Goal: Information Seeking & Learning: Compare options

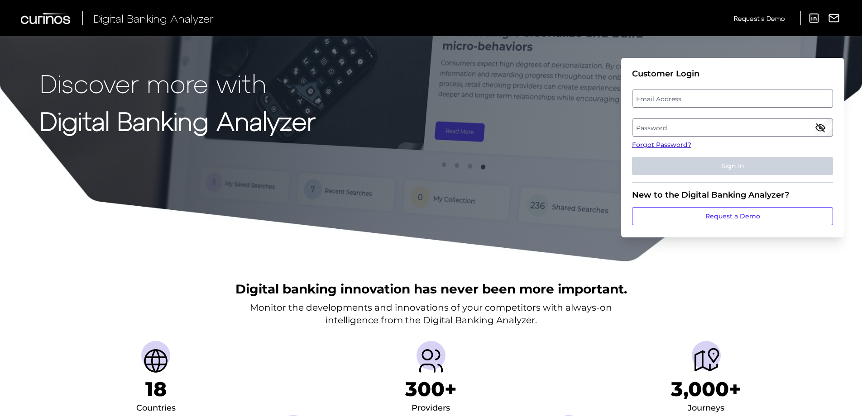
click at [668, 145] on link "Forgot Password?" at bounding box center [732, 145] width 201 height 10
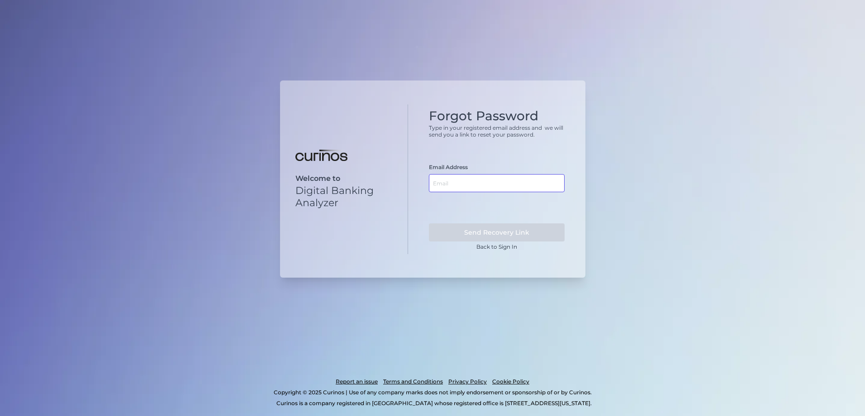
click at [454, 181] on input "text" at bounding box center [497, 183] width 136 height 18
type input "[PERSON_NAME][EMAIL_ADDRESS][PERSON_NAME][DOMAIN_NAME]"
click at [429, 224] on button "Send Recovery Link" at bounding box center [497, 233] width 136 height 18
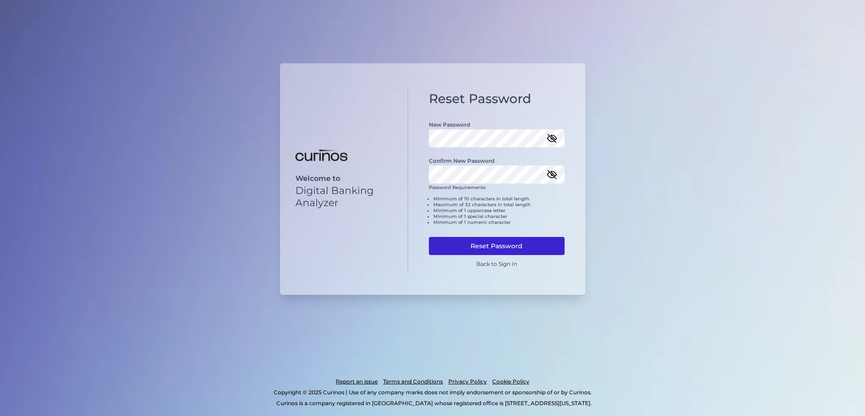
click at [494, 247] on button "Reset Password" at bounding box center [497, 246] width 136 height 18
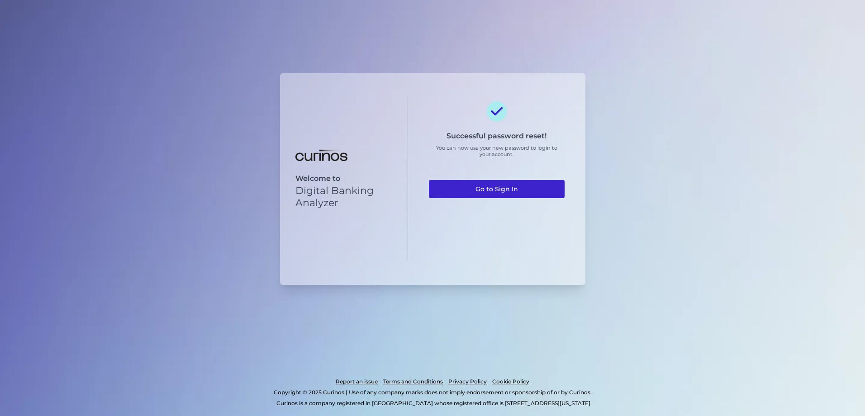
click at [498, 190] on link "Go to Sign In" at bounding box center [497, 189] width 136 height 18
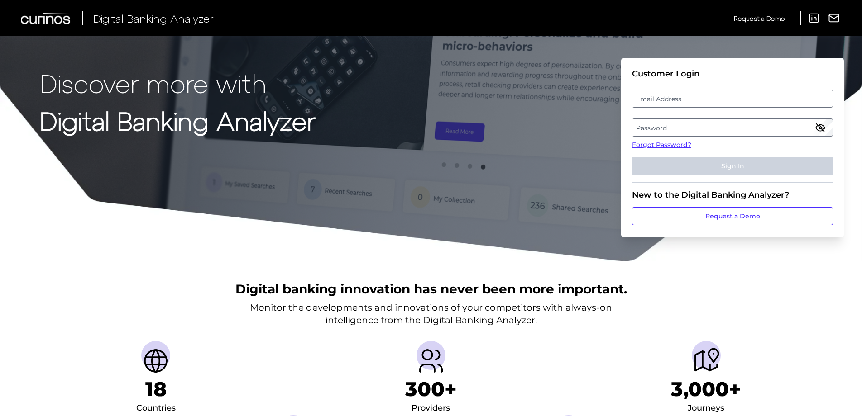
click at [721, 102] on label "Email Address" at bounding box center [732, 99] width 200 height 16
click at [721, 102] on input "email" at bounding box center [732, 99] width 201 height 18
type input "[PERSON_NAME][EMAIL_ADDRESS][PERSON_NAME][DOMAIN_NAME]"
click at [666, 130] on label "Password" at bounding box center [732, 127] width 200 height 16
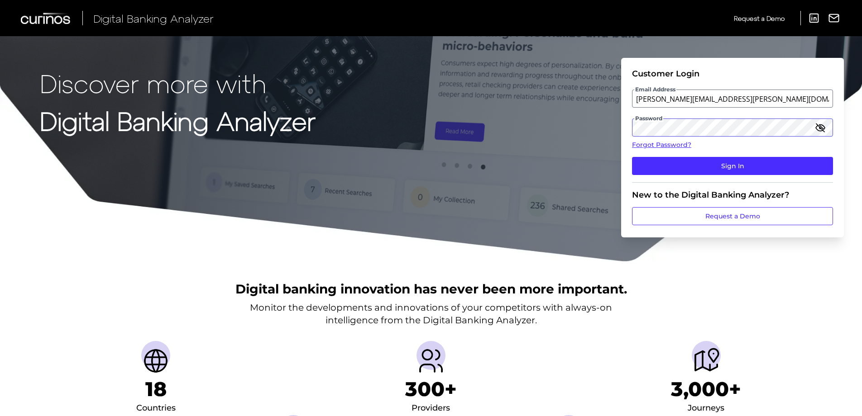
click at [632, 157] on button "Sign In" at bounding box center [732, 166] width 201 height 18
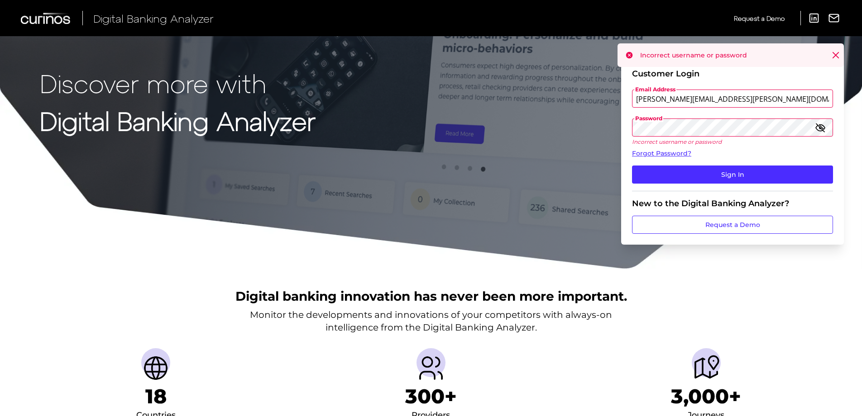
click at [719, 104] on input "jim.konz@gmail.com" at bounding box center [732, 99] width 201 height 18
click at [681, 98] on input "jim.konz@gmail.com" at bounding box center [732, 99] width 201 height 18
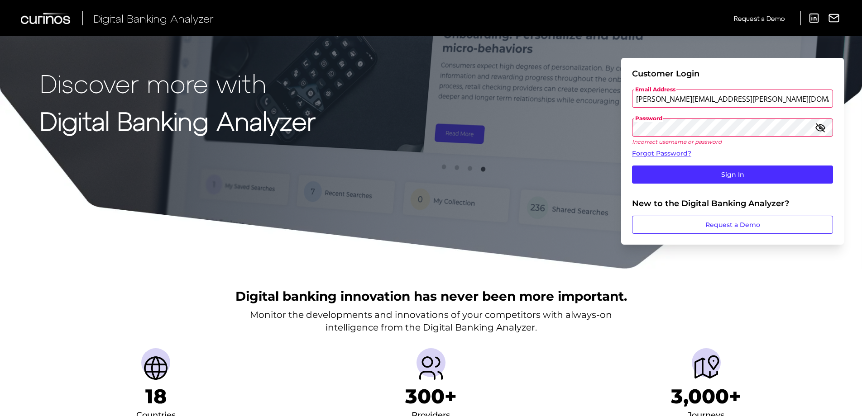
type input "jim.konz@citizensbank.com"
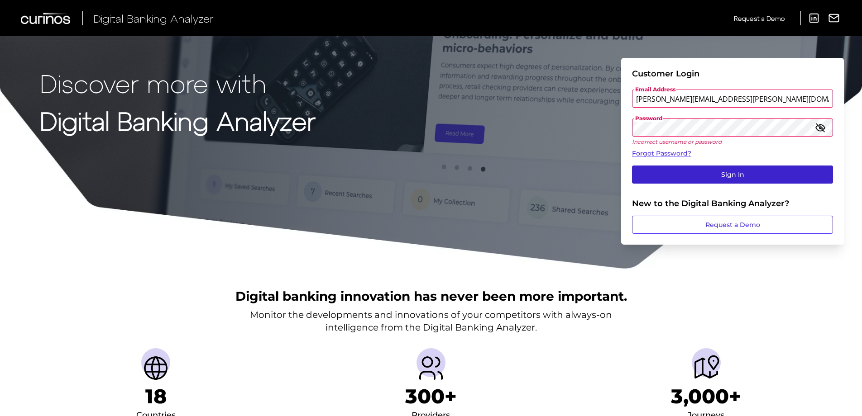
drag, startPoint x: 681, startPoint y: 185, endPoint x: 681, endPoint y: 180, distance: 5.0
click at [681, 185] on fieldset "Customer Login Email Address jim.konz@citizensbank.com Password Incorrect usern…" at bounding box center [732, 130] width 201 height 123
click at [681, 175] on button "Sign In" at bounding box center [732, 175] width 201 height 18
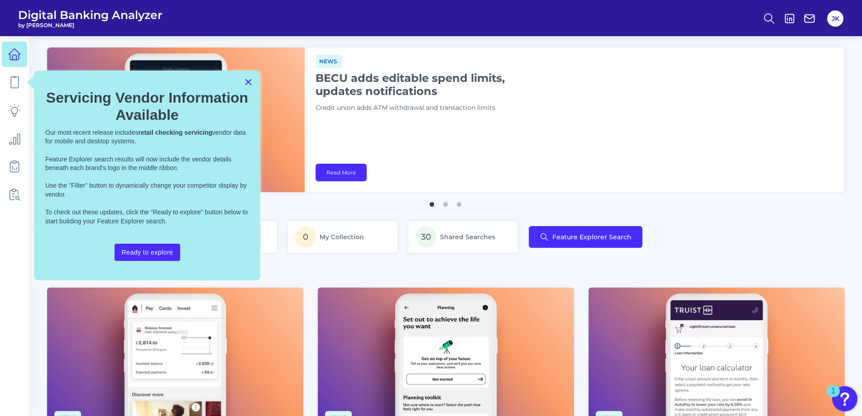
click at [248, 87] on button "×" at bounding box center [248, 82] width 9 height 14
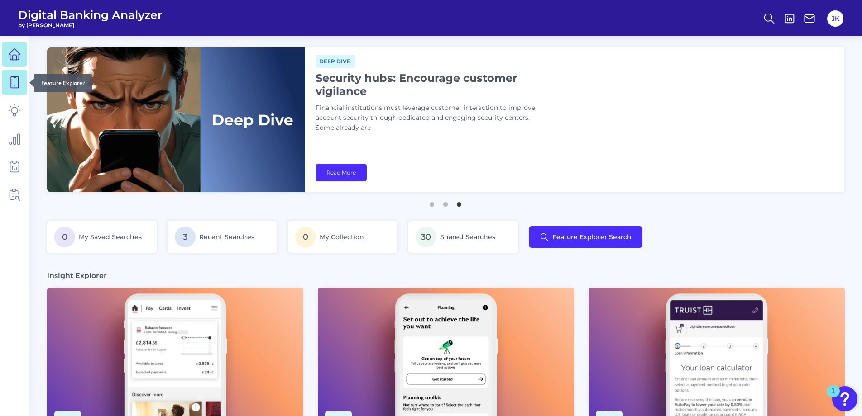
click at [13, 82] on icon at bounding box center [14, 82] width 13 height 13
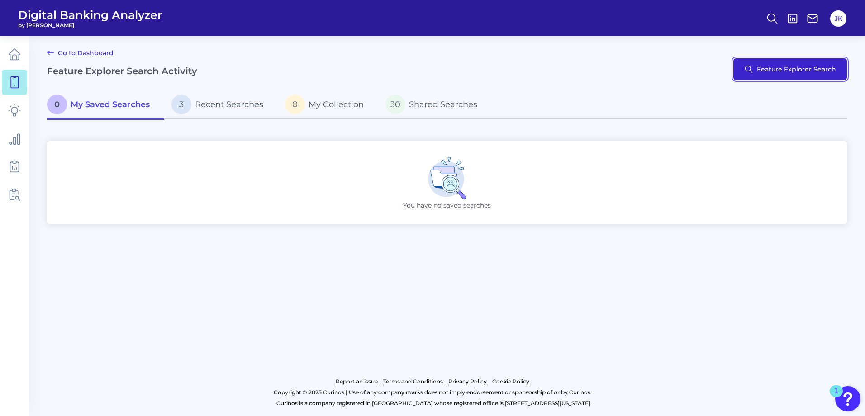
click at [781, 77] on button "Feature Explorer Search" at bounding box center [791, 69] width 114 height 22
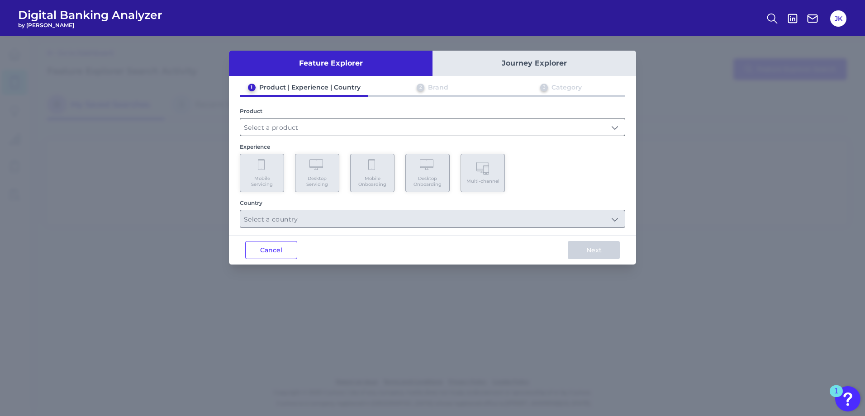
click at [288, 128] on input "text" at bounding box center [432, 127] width 385 height 17
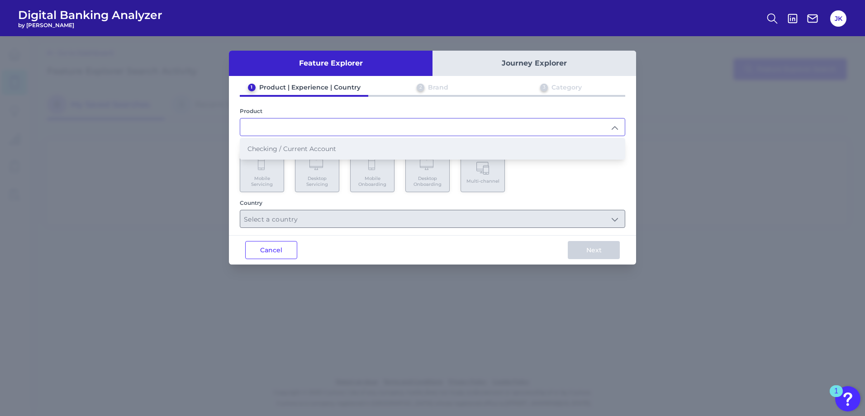
click at [291, 146] on span "Checking / Current Account" at bounding box center [292, 149] width 89 height 8
type input "Checking / Current Account"
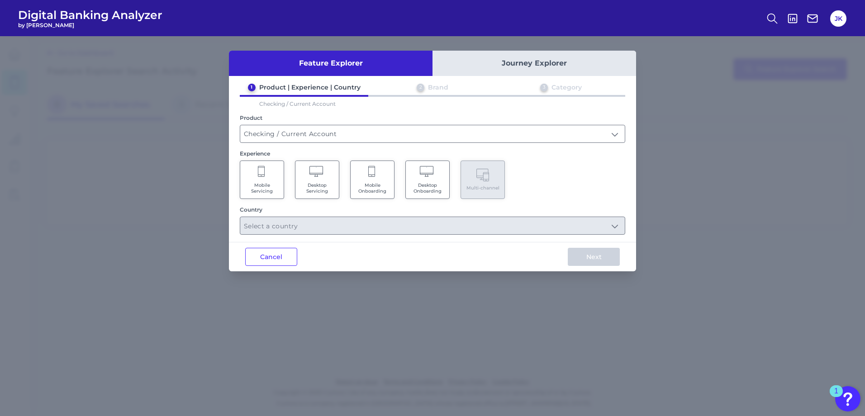
click at [257, 181] on Servicing "Mobile Servicing" at bounding box center [262, 180] width 44 height 38
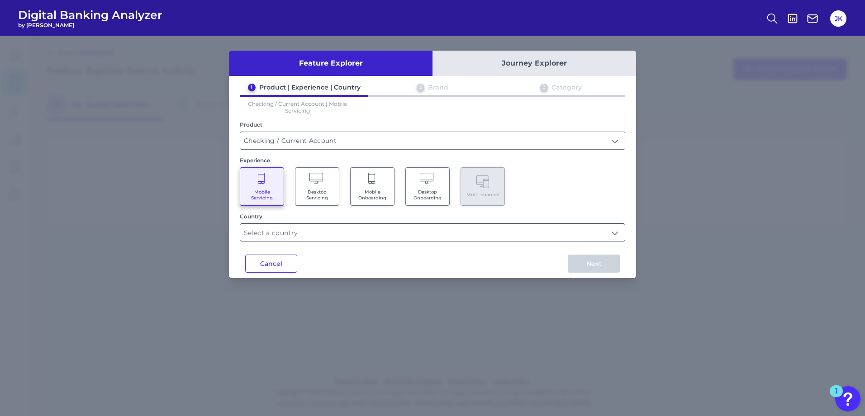
click at [342, 237] on input "text" at bounding box center [432, 232] width 385 height 17
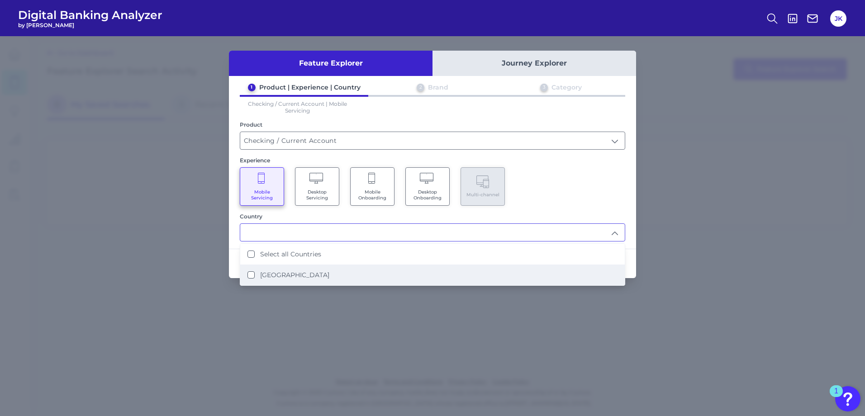
click at [275, 274] on label "United States" at bounding box center [294, 275] width 69 height 8
type input "Select all Countries"
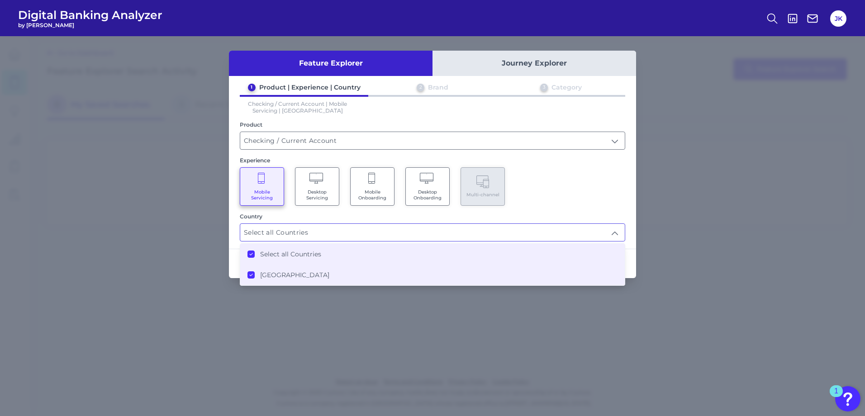
click at [607, 205] on div "Mobile Servicing Desktop Servicing Mobile Onboarding Desktop Onboarding Multi-c…" at bounding box center [433, 186] width 386 height 38
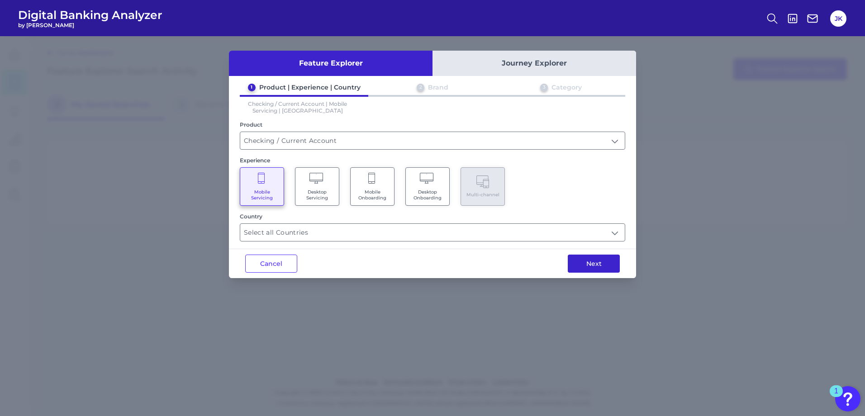
click at [598, 265] on button "Next" at bounding box center [594, 264] width 52 height 18
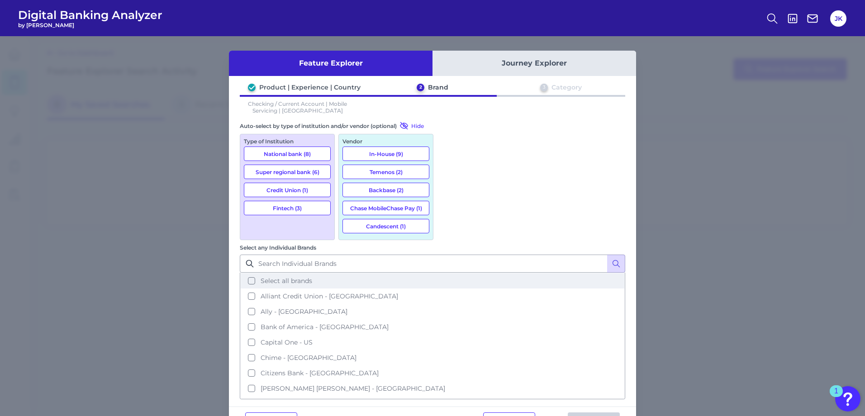
click at [450, 273] on button "Select all brands" at bounding box center [433, 280] width 384 height 15
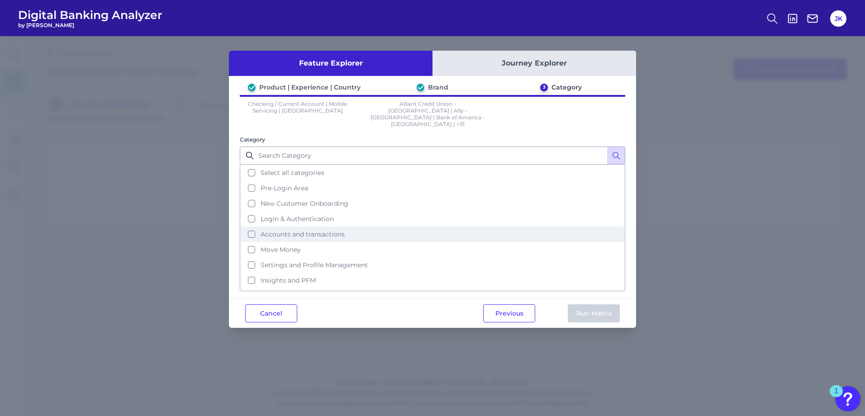
click at [250, 227] on button "Accounts and transactions" at bounding box center [433, 234] width 384 height 15
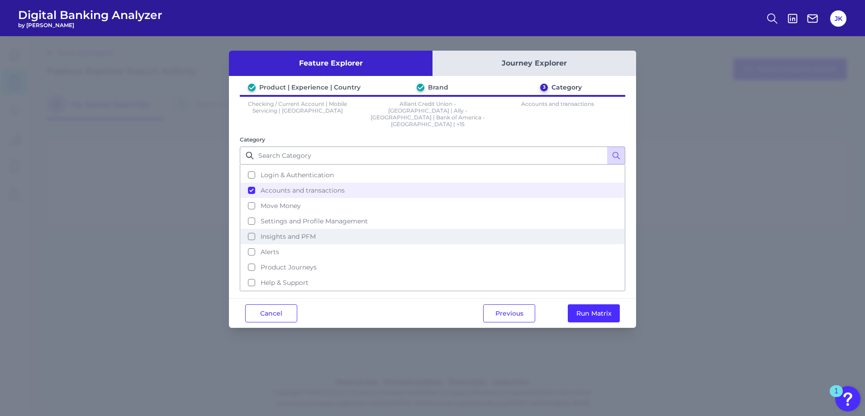
click at [250, 229] on button "Insights and PFM" at bounding box center [433, 236] width 384 height 15
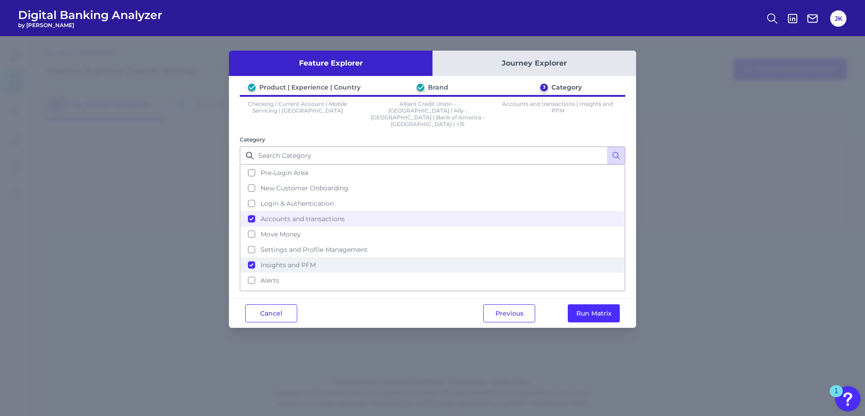
scroll to position [0, 0]
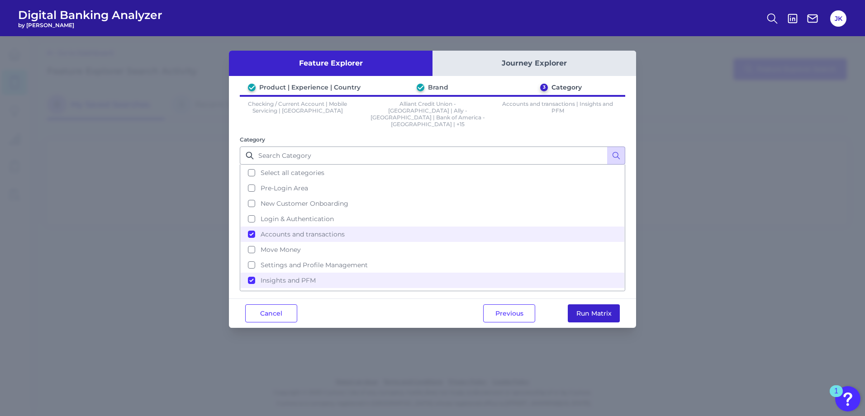
click at [594, 305] on button "Run Matrix" at bounding box center [594, 314] width 52 height 18
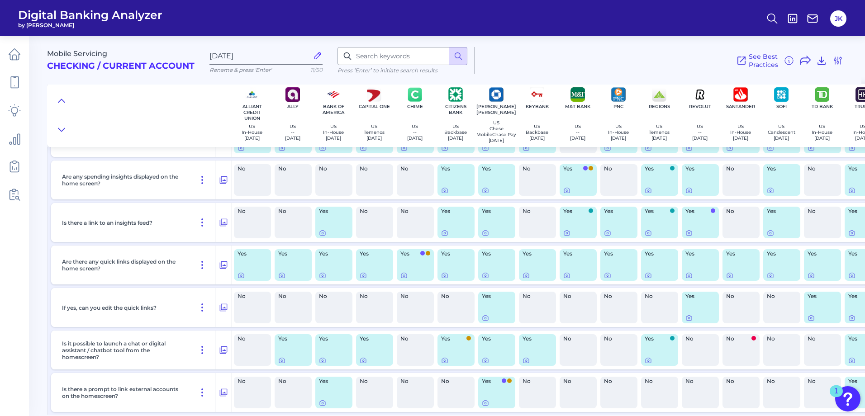
scroll to position [226, 0]
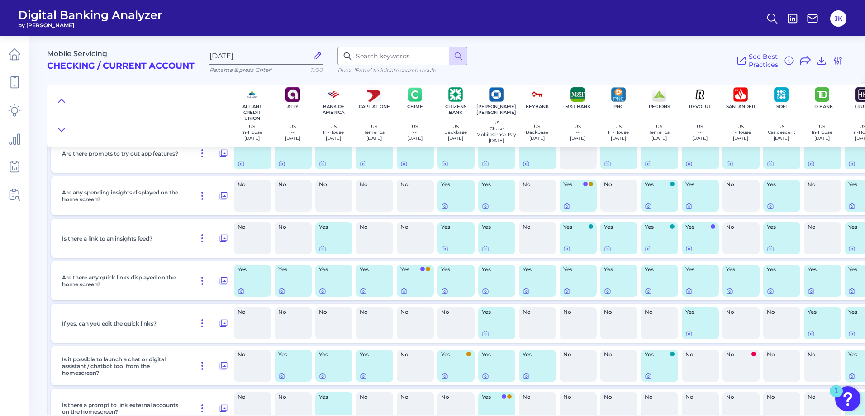
drag, startPoint x: 125, startPoint y: 198, endPoint x: 99, endPoint y: 207, distance: 27.8
click at [99, 207] on div "Are any spending insights displayed on the home screen?" at bounding box center [136, 195] width 157 height 39
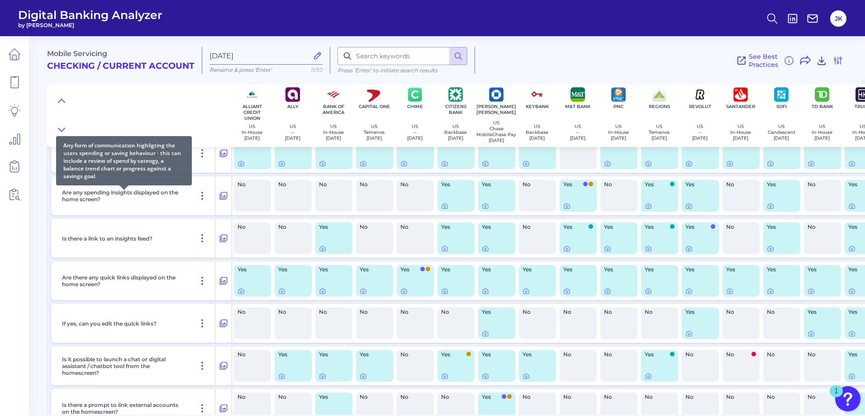
click at [107, 197] on p "Are any spending insights displayed on the home screen?" at bounding box center [124, 196] width 124 height 14
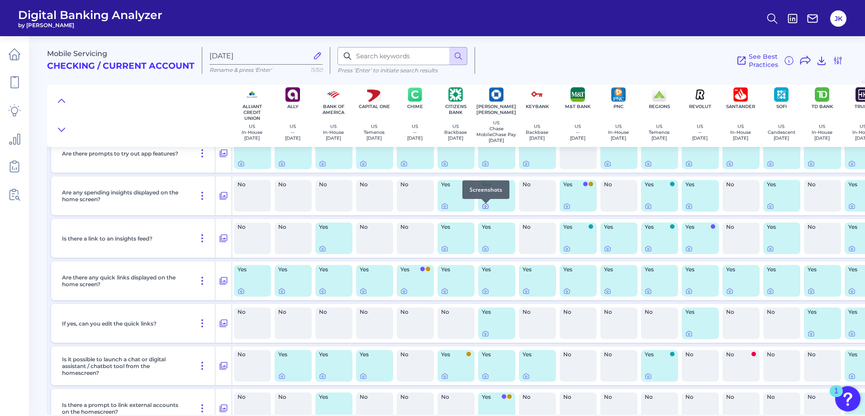
click at [487, 210] on icon at bounding box center [485, 206] width 7 height 7
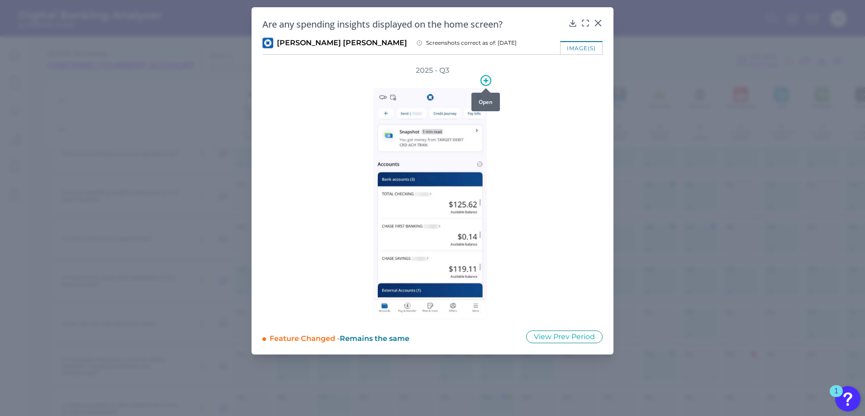
click at [488, 78] on icon at bounding box center [486, 80] width 11 height 11
click at [524, 151] on div "2025 - Q3" at bounding box center [432, 193] width 340 height 254
click at [417, 141] on img at bounding box center [430, 203] width 113 height 231
click at [601, 21] on icon at bounding box center [598, 23] width 9 height 9
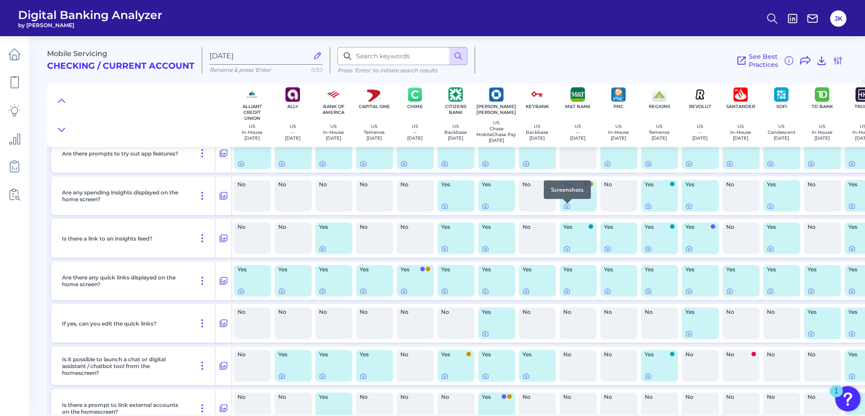
click at [567, 207] on div at bounding box center [567, 203] width 9 height 9
click at [567, 210] on icon at bounding box center [566, 206] width 7 height 7
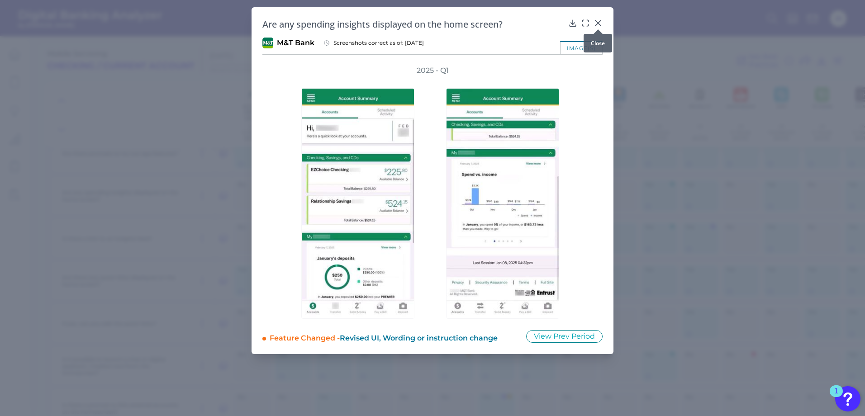
click at [599, 23] on icon at bounding box center [598, 22] width 5 height 5
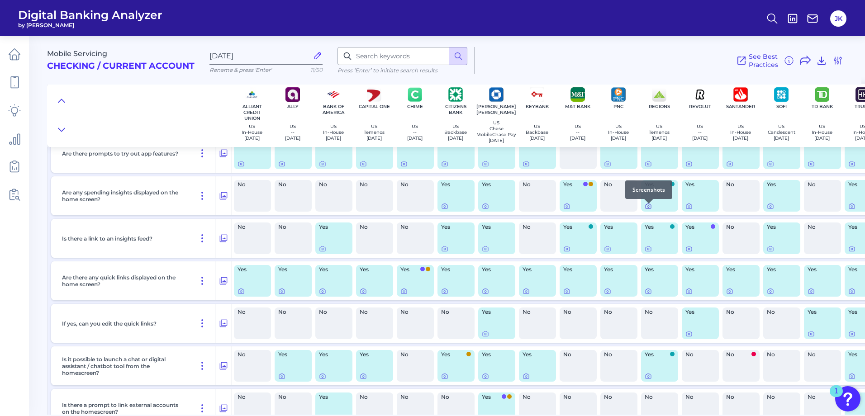
click at [648, 208] on icon at bounding box center [649, 207] width 2 height 2
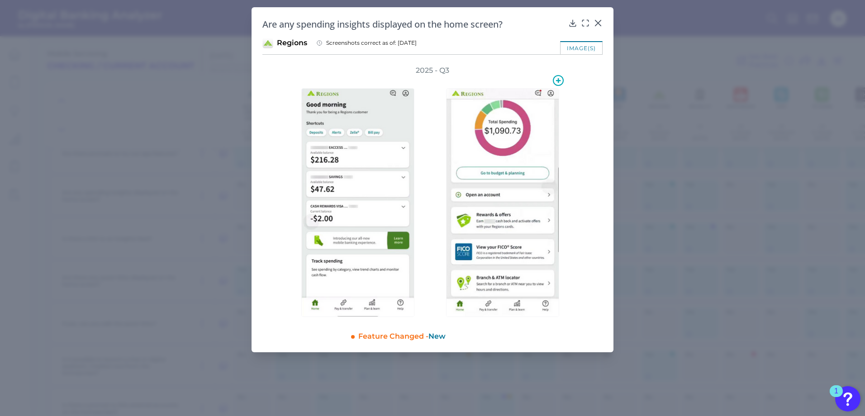
click at [524, 144] on img at bounding box center [502, 202] width 113 height 229
click at [511, 172] on img at bounding box center [502, 202] width 113 height 229
click at [369, 273] on img at bounding box center [357, 202] width 113 height 229
click at [573, 24] on icon at bounding box center [573, 23] width 6 height 6
click at [596, 20] on icon at bounding box center [598, 23] width 9 height 9
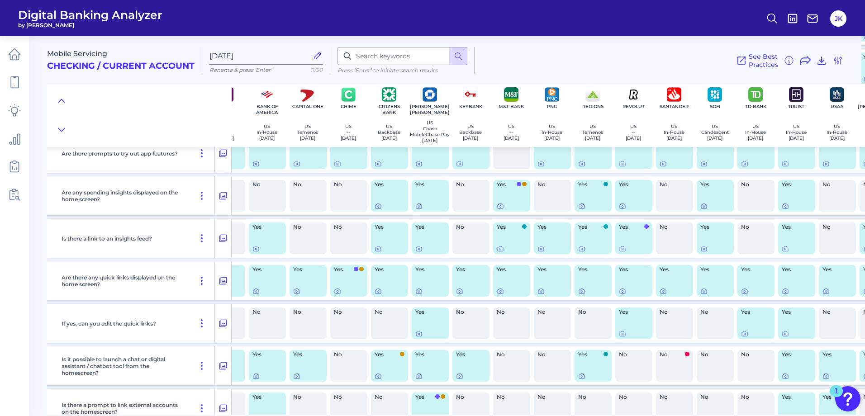
scroll to position [226, 108]
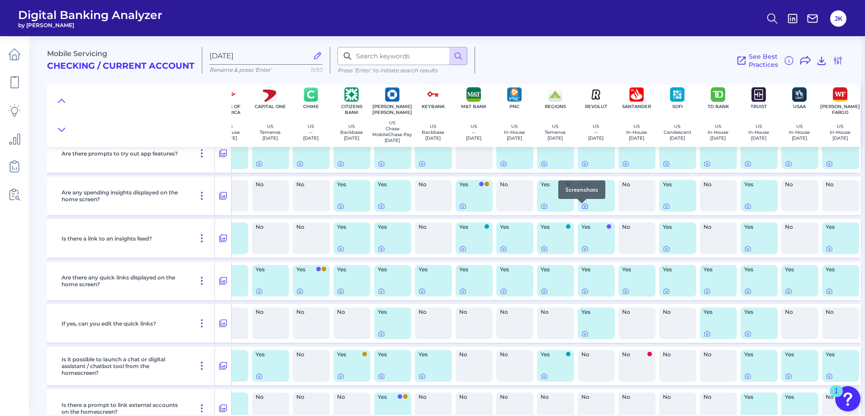
click at [581, 210] on icon at bounding box center [584, 206] width 7 height 7
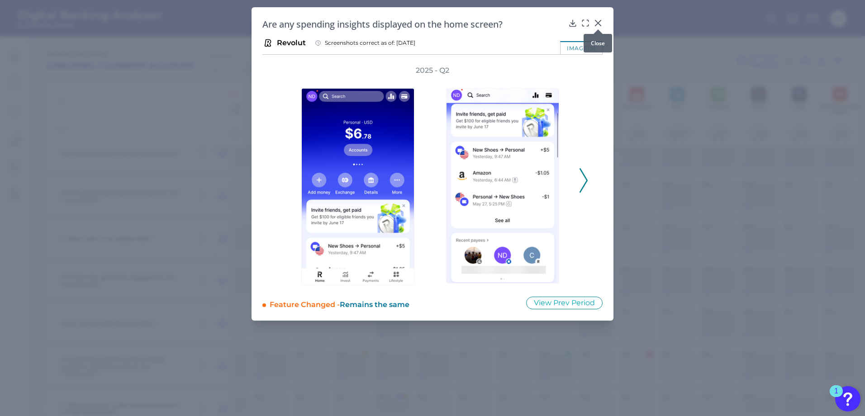
click at [600, 22] on icon at bounding box center [598, 22] width 5 height 5
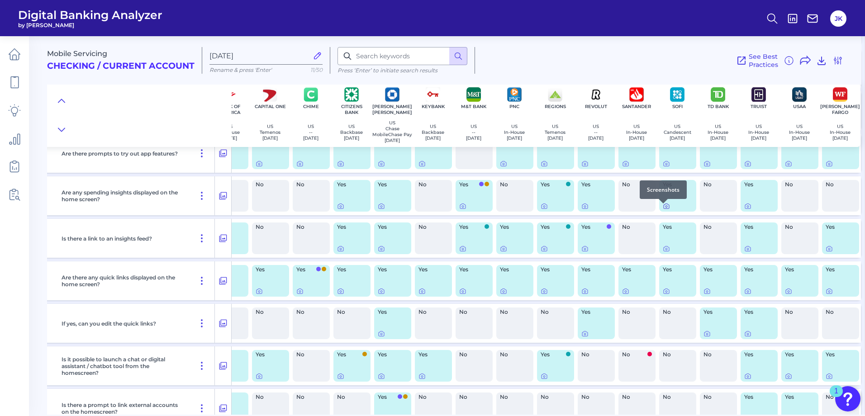
click at [663, 210] on icon at bounding box center [666, 206] width 7 height 7
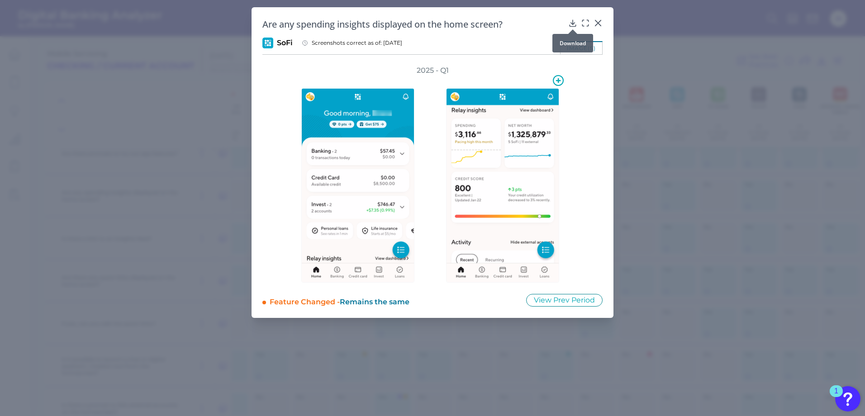
click at [572, 25] on div at bounding box center [572, 29] width 9 height 9
click at [573, 22] on icon at bounding box center [573, 23] width 6 height 6
click at [597, 20] on icon at bounding box center [598, 23] width 9 height 9
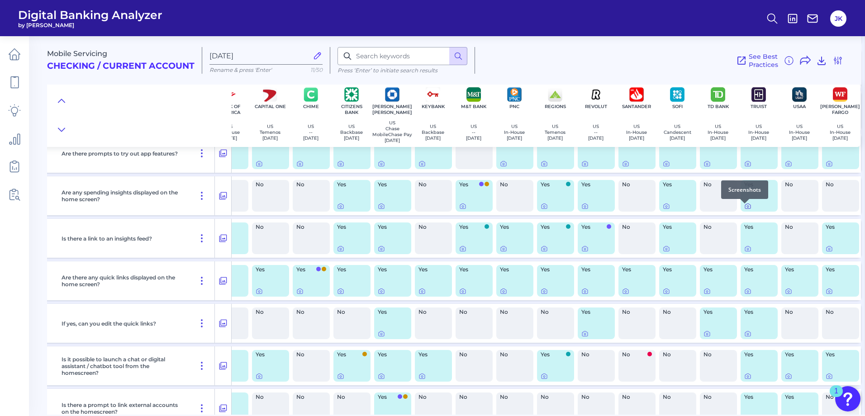
click at [747, 208] on icon at bounding box center [748, 207] width 2 height 2
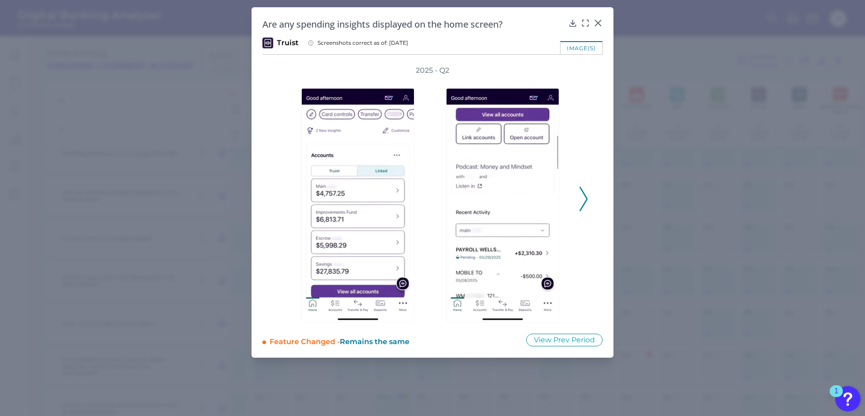
click at [585, 203] on polyline at bounding box center [583, 198] width 7 height 23
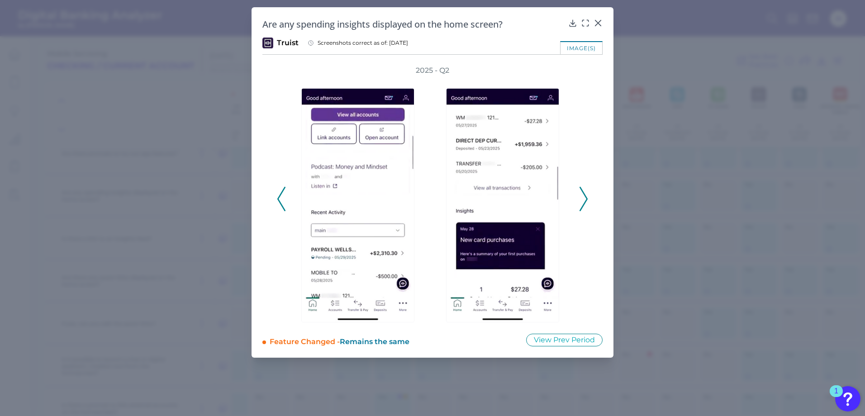
click at [585, 203] on polyline at bounding box center [583, 198] width 7 height 23
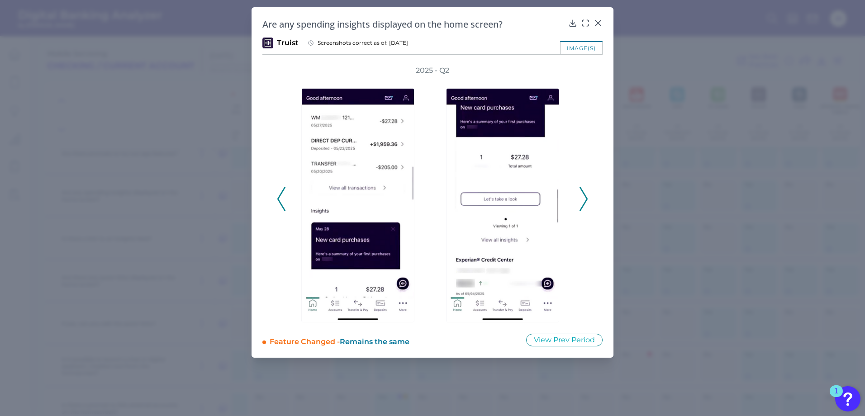
click at [585, 203] on polyline at bounding box center [583, 198] width 7 height 23
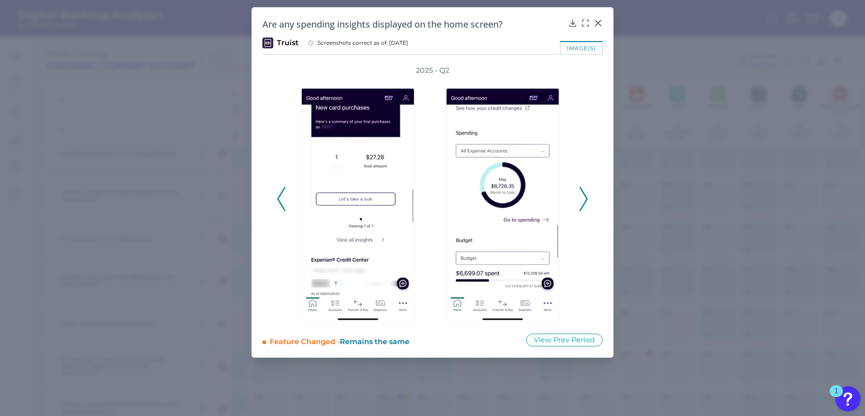
click at [585, 203] on polyline at bounding box center [583, 198] width 7 height 23
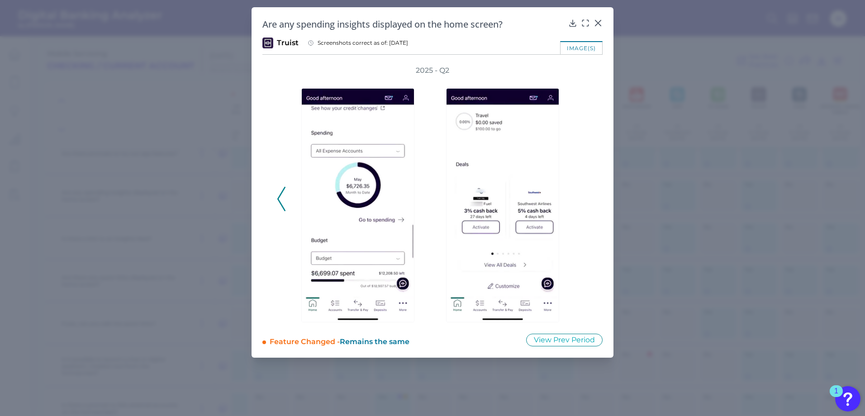
click at [585, 203] on div "2025 - Q2" at bounding box center [432, 194] width 311 height 257
click at [572, 21] on icon at bounding box center [572, 23] width 9 height 9
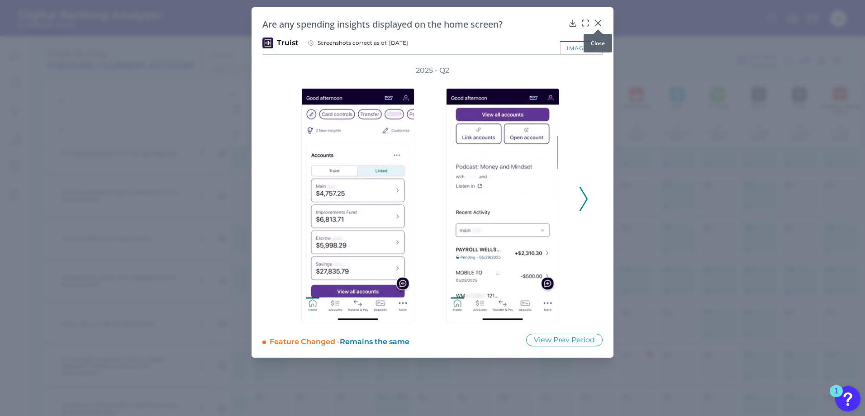
click at [597, 21] on icon at bounding box center [598, 23] width 9 height 9
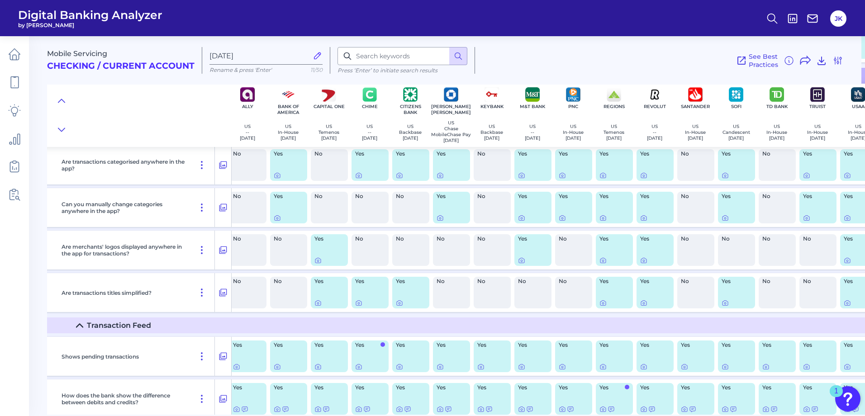
scroll to position [1358, 0]
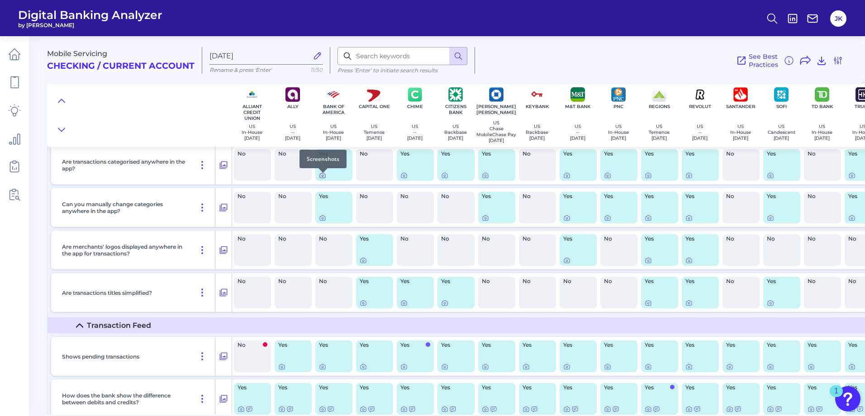
click at [323, 179] on icon at bounding box center [322, 175] width 7 height 7
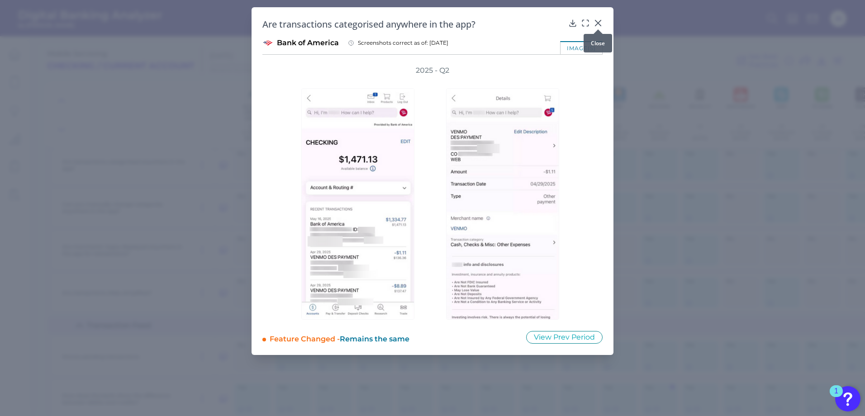
click at [599, 24] on icon at bounding box center [598, 23] width 9 height 9
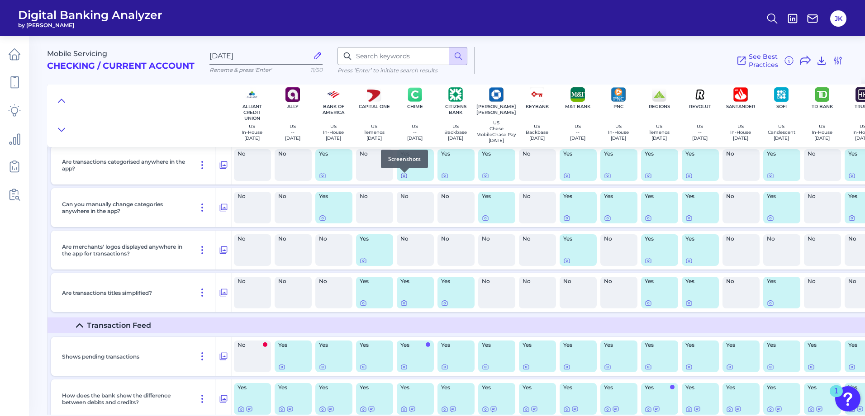
click at [402, 178] on icon at bounding box center [403, 175] width 7 height 7
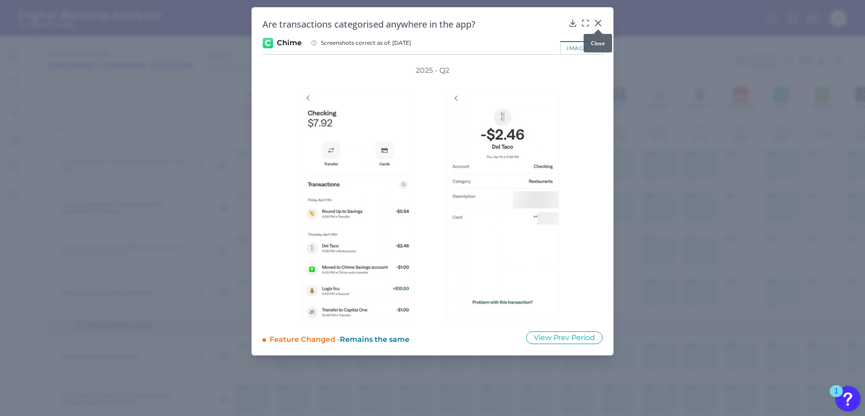
click at [596, 21] on icon at bounding box center [598, 23] width 9 height 9
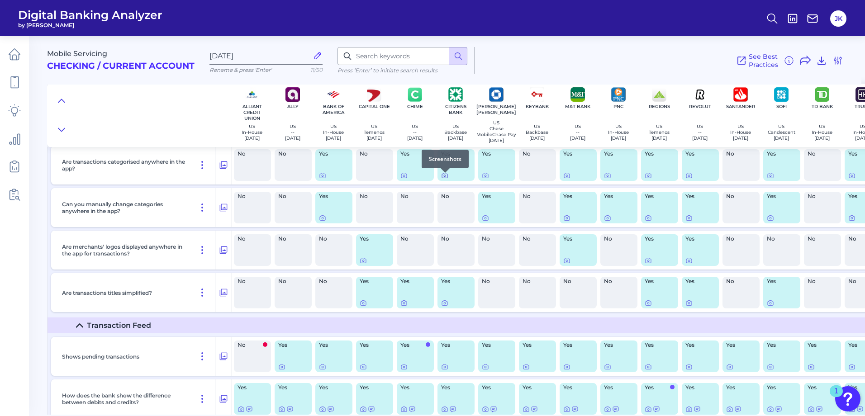
click at [444, 177] on icon at bounding box center [445, 176] width 2 height 2
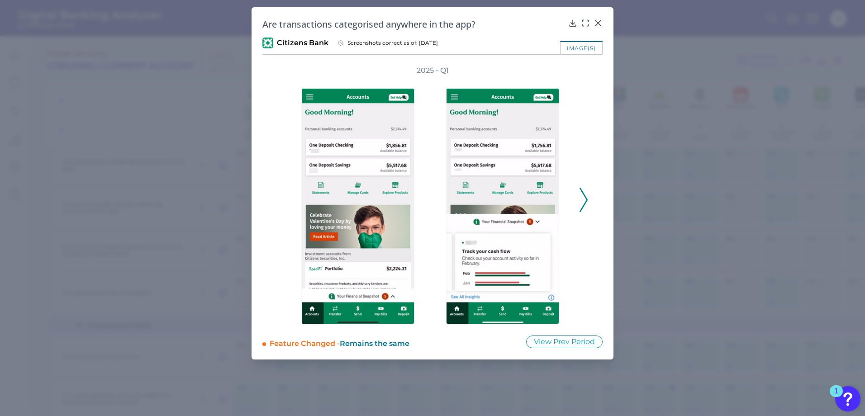
click at [584, 204] on icon at bounding box center [584, 200] width 8 height 24
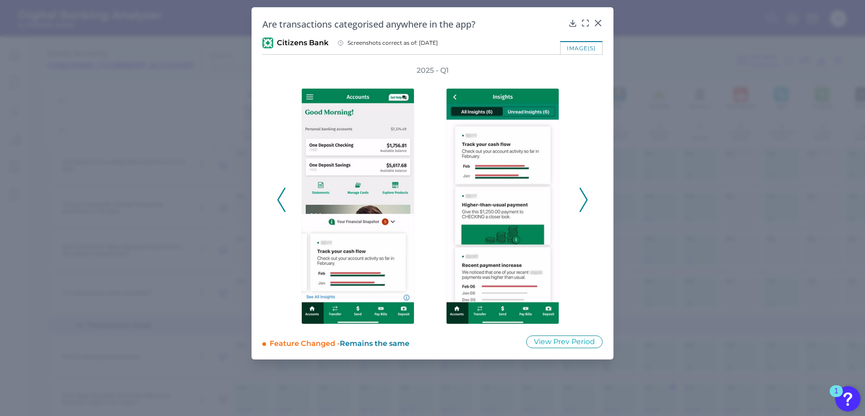
click at [584, 204] on icon at bounding box center [584, 200] width 8 height 24
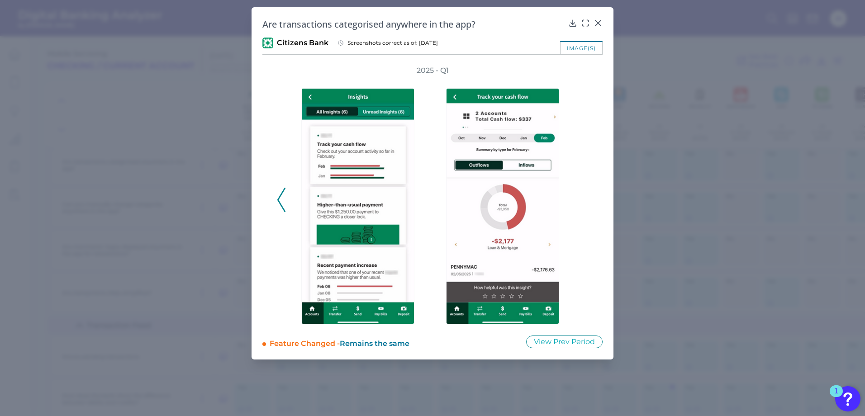
click at [584, 204] on div "2025 - Q1" at bounding box center [432, 195] width 311 height 259
click at [600, 26] on div at bounding box center [598, 29] width 9 height 9
click at [598, 24] on icon at bounding box center [598, 23] width 9 height 9
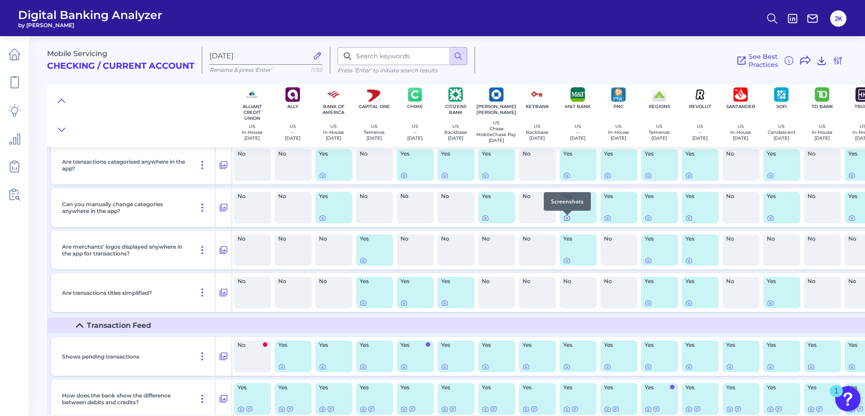
click at [566, 221] on icon at bounding box center [566, 217] width 7 height 7
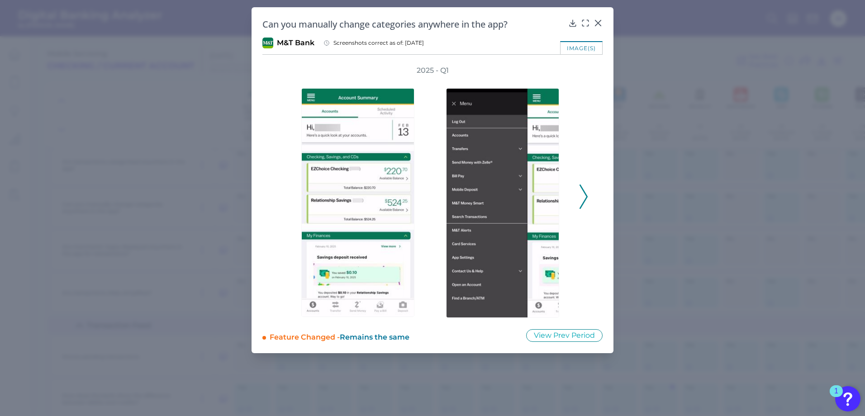
click at [584, 195] on icon at bounding box center [584, 197] width 8 height 24
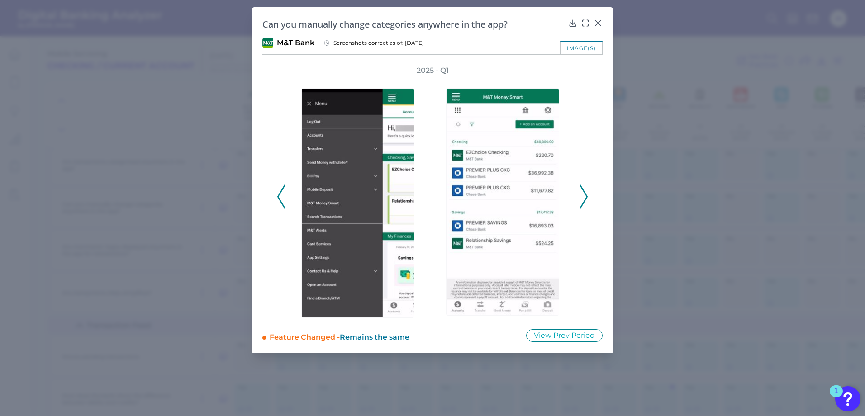
click at [584, 195] on icon at bounding box center [584, 197] width 8 height 24
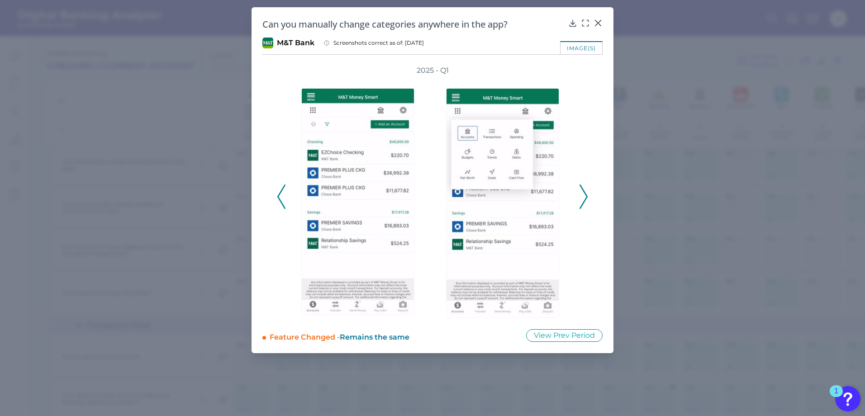
click at [584, 195] on icon at bounding box center [584, 197] width 8 height 24
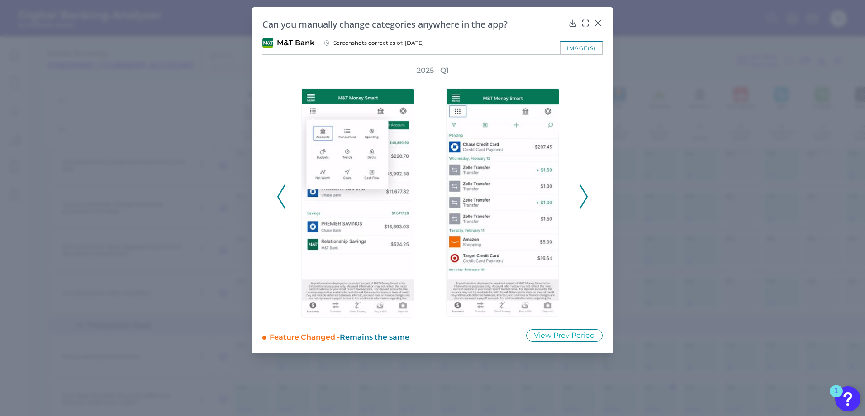
click at [584, 195] on icon at bounding box center [584, 197] width 8 height 24
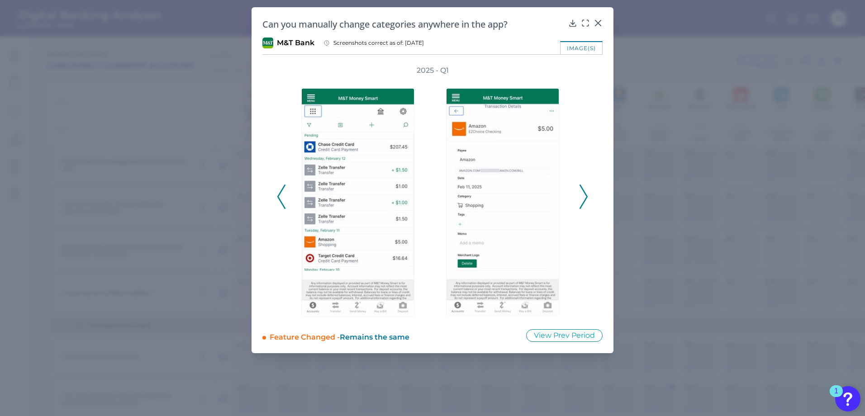
click at [582, 201] on icon at bounding box center [584, 197] width 8 height 24
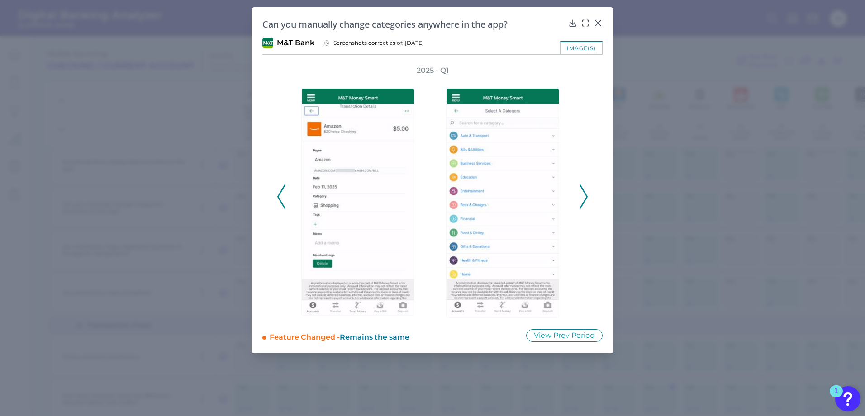
click at [582, 201] on icon at bounding box center [584, 197] width 8 height 24
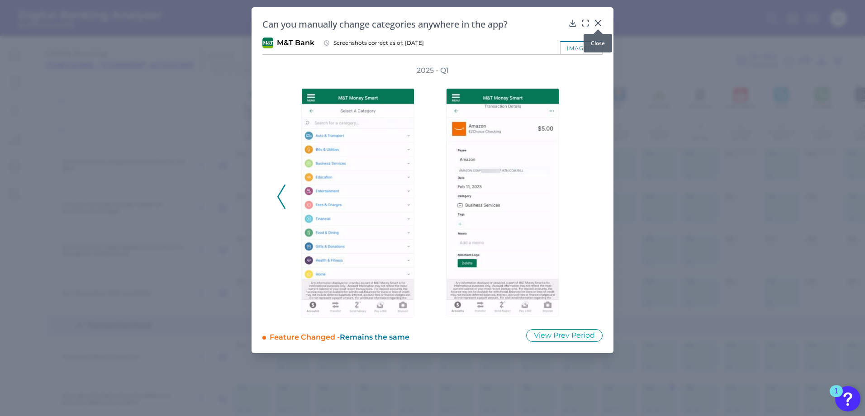
click at [597, 24] on icon at bounding box center [598, 22] width 5 height 5
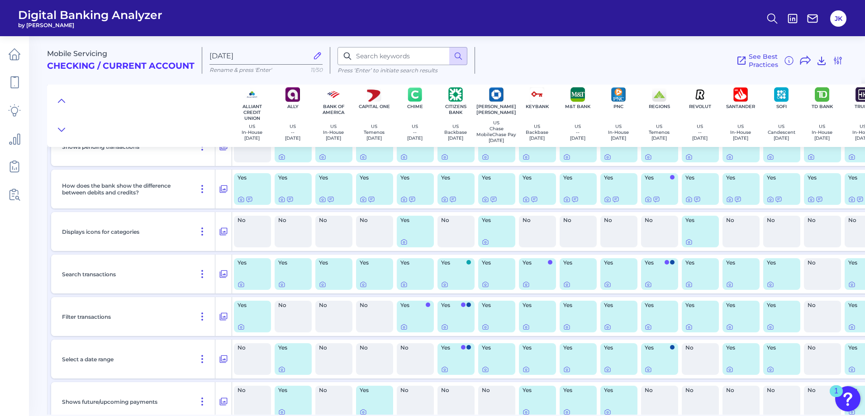
scroll to position [1584, 0]
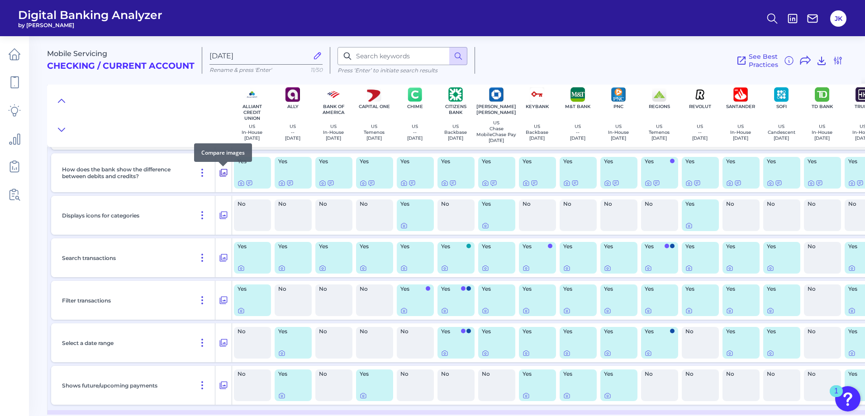
click at [222, 177] on icon at bounding box center [223, 172] width 9 height 11
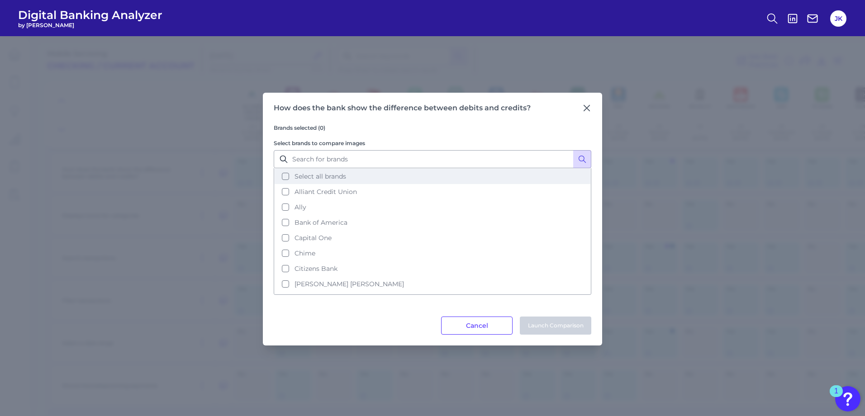
click at [286, 177] on button "Select all brands" at bounding box center [433, 176] width 316 height 15
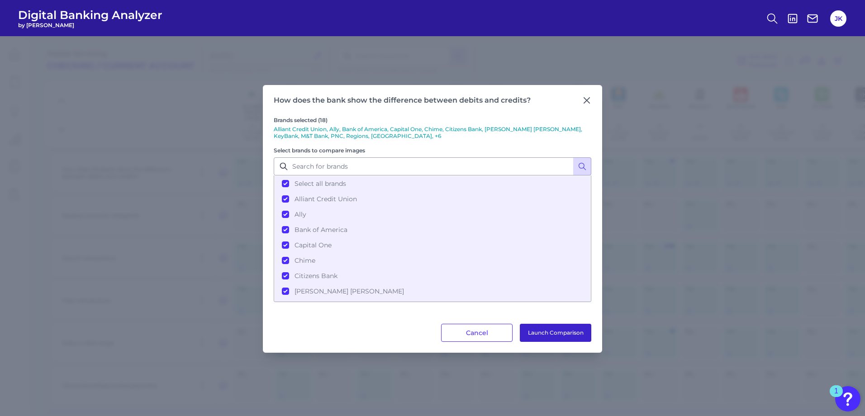
click at [567, 333] on button "Launch Comparison" at bounding box center [555, 333] width 71 height 18
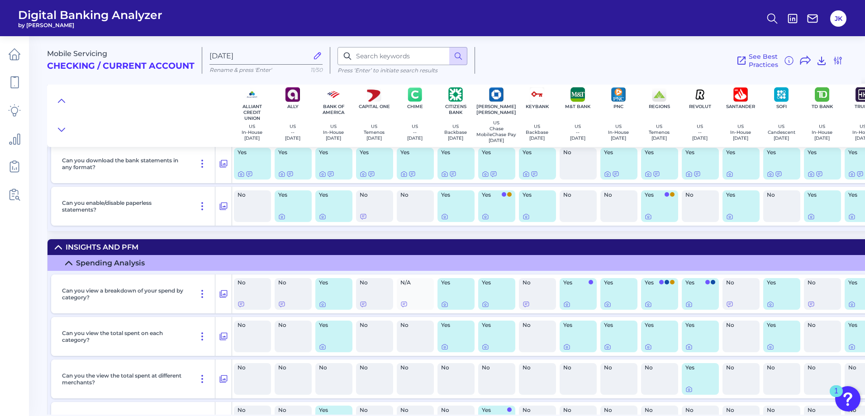
scroll to position [2489, 0]
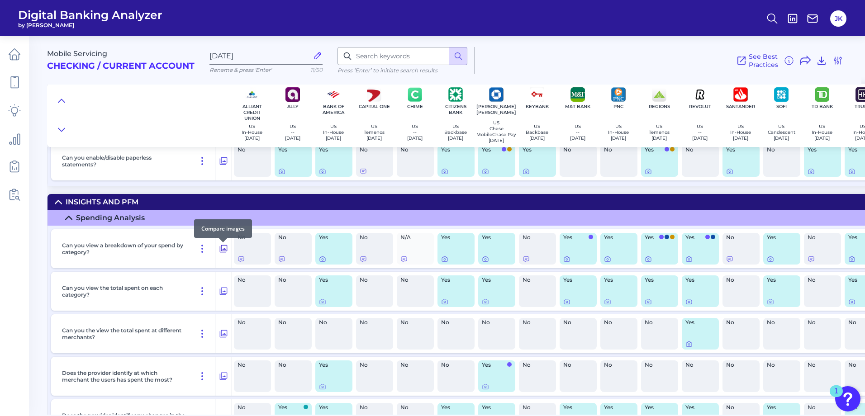
click at [222, 253] on icon at bounding box center [223, 248] width 9 height 11
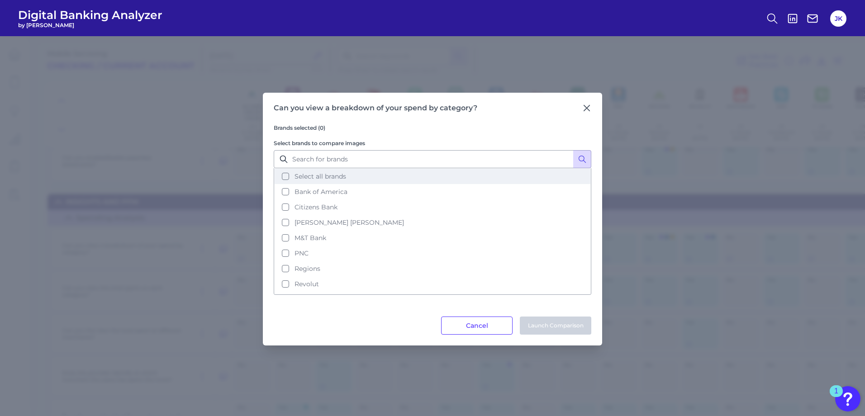
click at [286, 175] on button "Select all brands" at bounding box center [433, 176] width 316 height 15
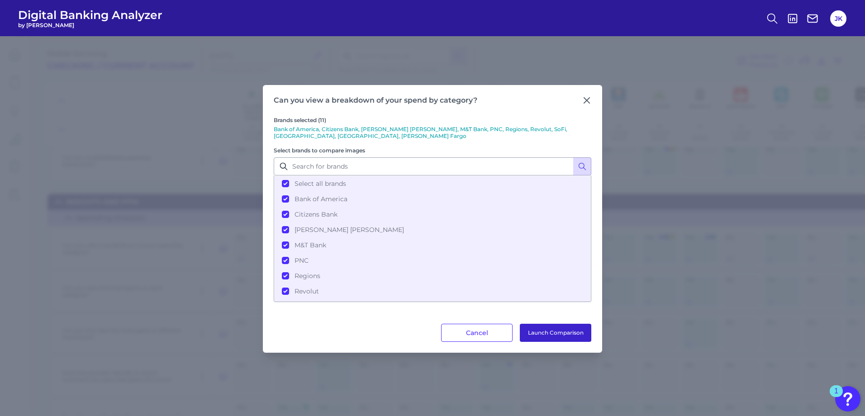
click at [553, 329] on button "Launch Comparison" at bounding box center [555, 333] width 71 height 18
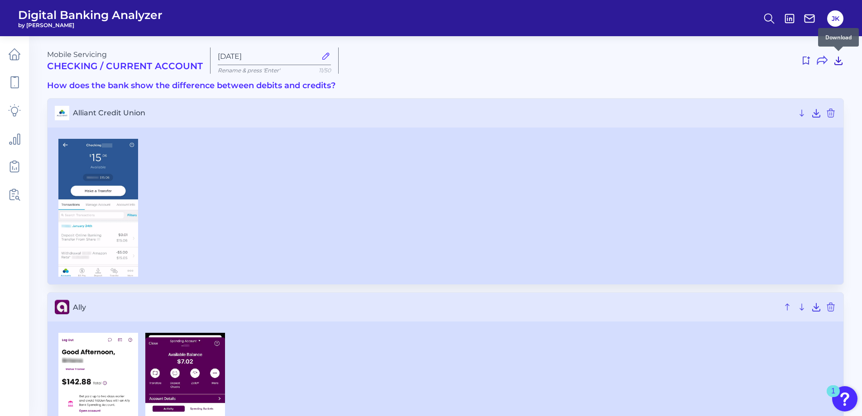
click at [837, 61] on icon at bounding box center [837, 61] width 7 height 8
click at [338, 361] on div at bounding box center [445, 416] width 781 height 166
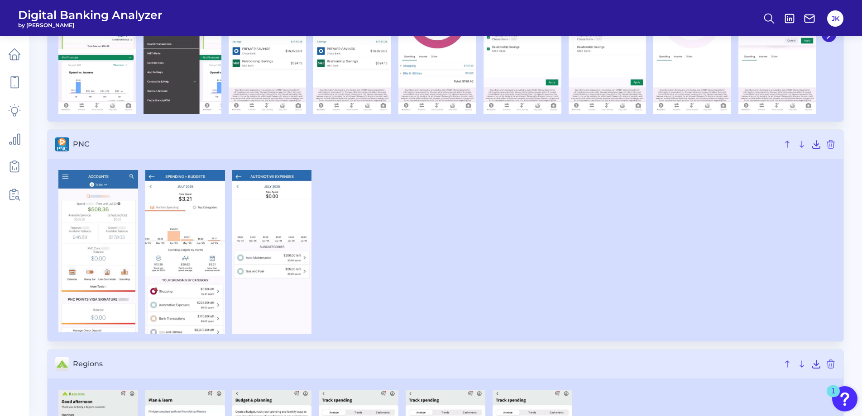
scroll to position [860, 0]
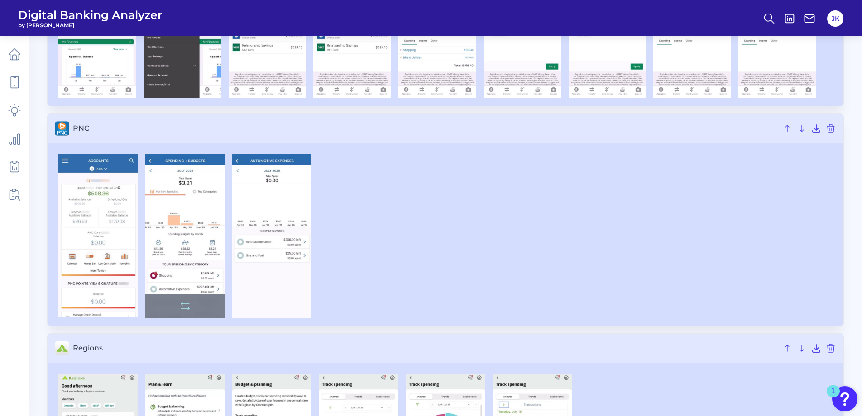
click at [191, 244] on img at bounding box center [185, 236] width 80 height 164
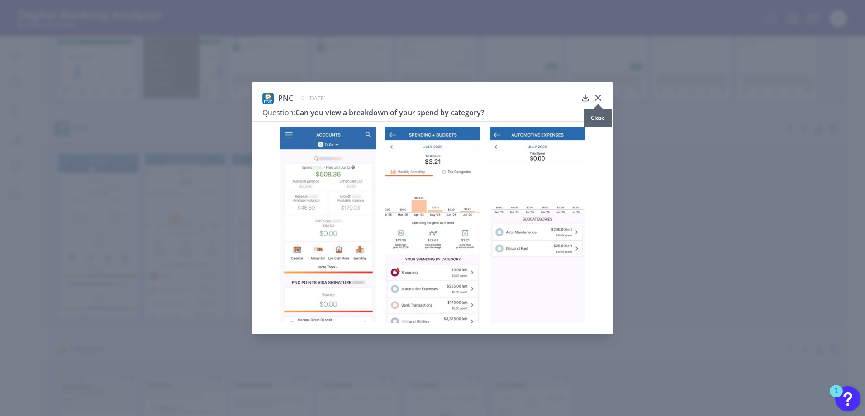
click at [596, 99] on icon at bounding box center [598, 97] width 9 height 9
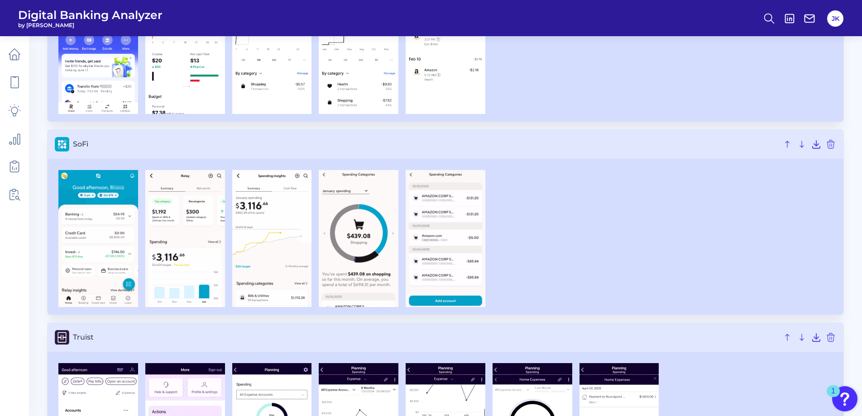
scroll to position [1539, 0]
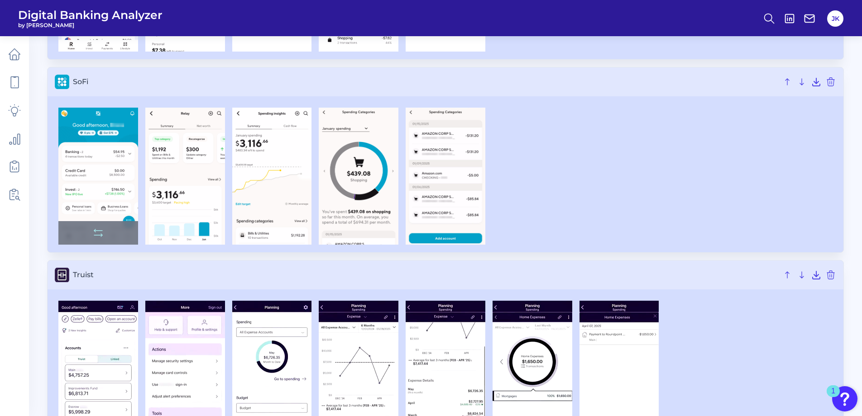
click at [100, 176] on img at bounding box center [98, 176] width 80 height 137
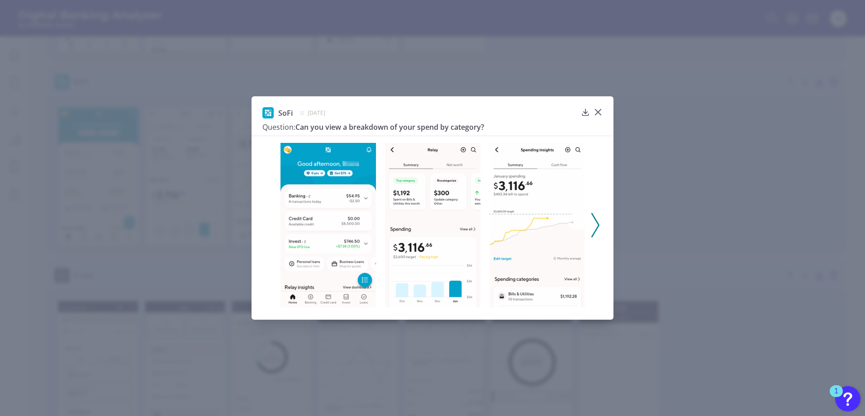
click at [593, 230] on icon at bounding box center [595, 225] width 8 height 24
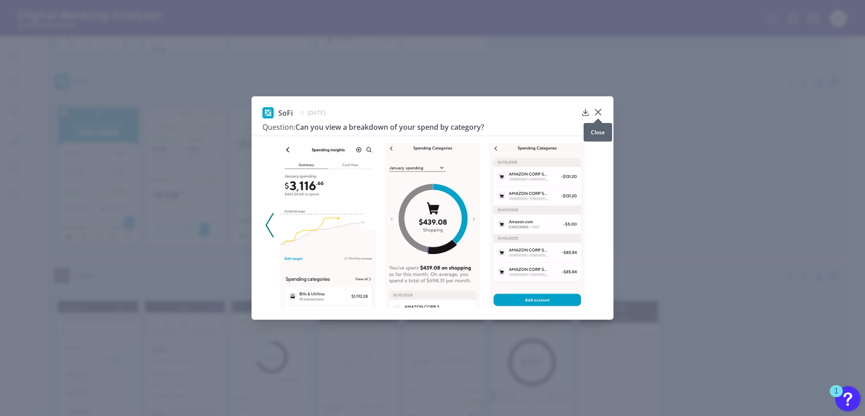
click at [599, 114] on icon at bounding box center [598, 112] width 9 height 9
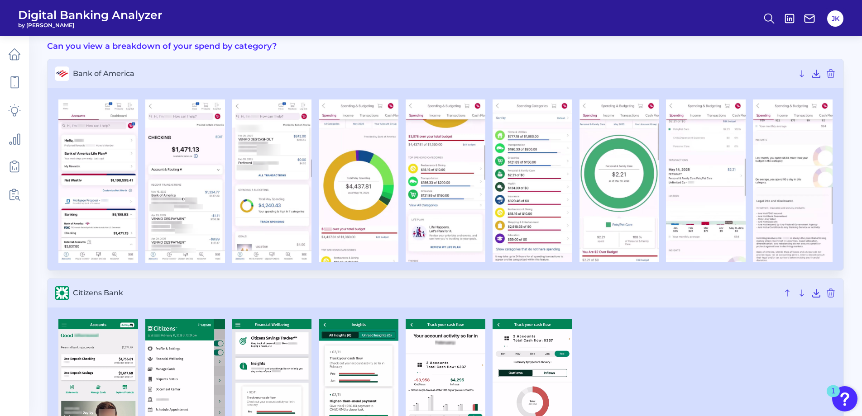
scroll to position [0, 0]
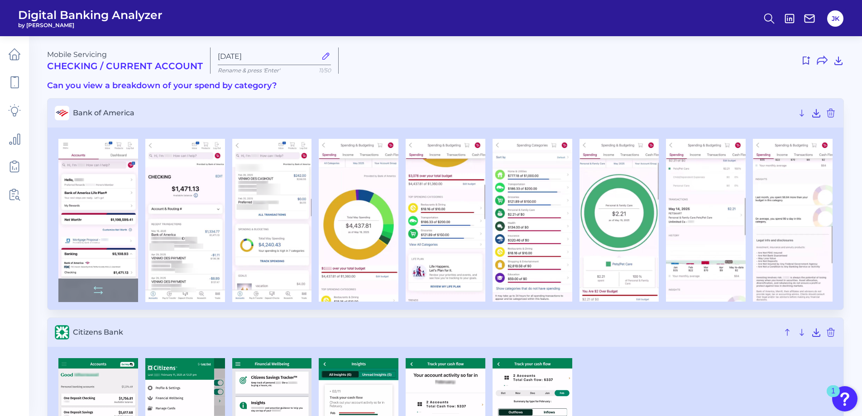
click at [106, 216] on img at bounding box center [98, 220] width 80 height 163
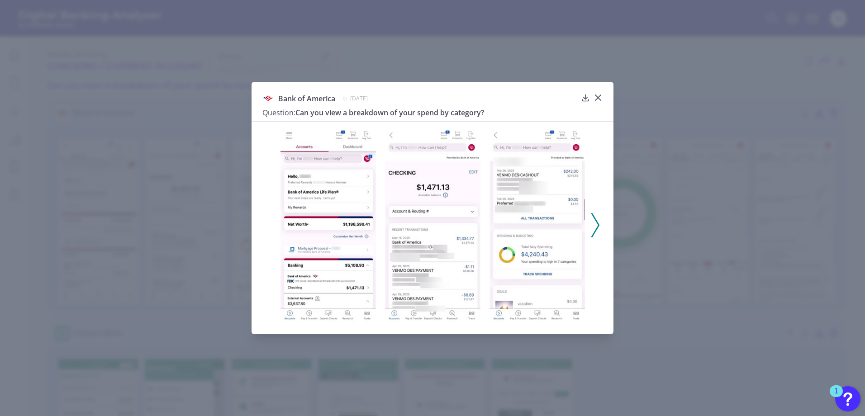
click at [339, 209] on img at bounding box center [328, 225] width 95 height 196
click at [448, 224] on img at bounding box center [432, 225] width 95 height 196
click at [440, 247] on img at bounding box center [432, 225] width 95 height 196
click at [538, 239] on img at bounding box center [537, 225] width 95 height 196
click at [594, 227] on icon at bounding box center [595, 225] width 8 height 24
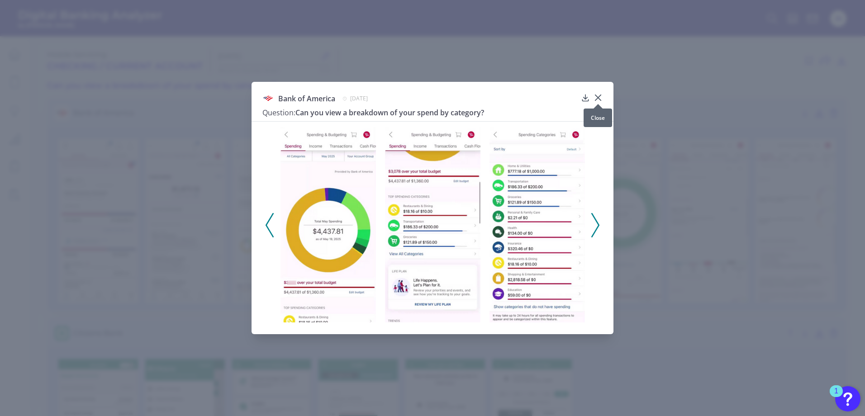
click at [600, 97] on icon at bounding box center [598, 97] width 9 height 9
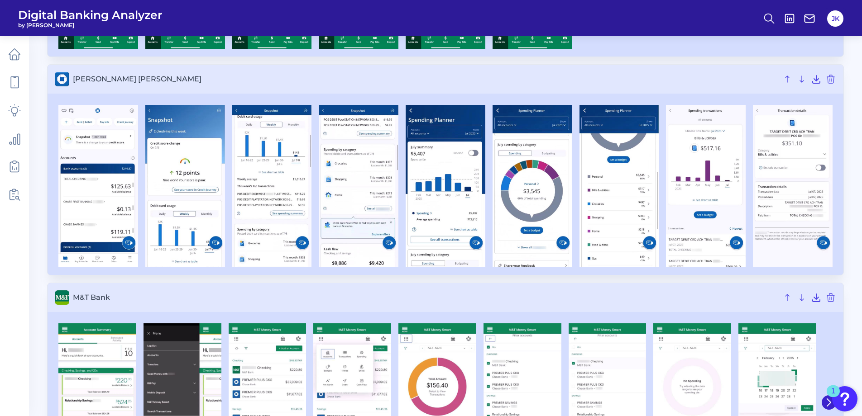
scroll to position [498, 0]
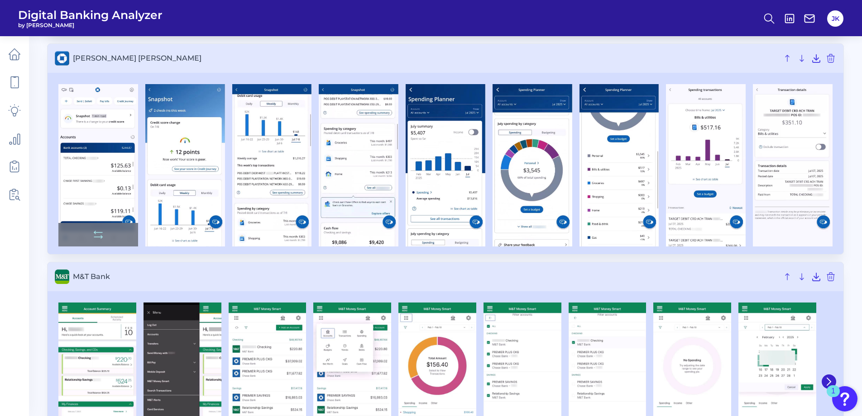
click at [90, 132] on img at bounding box center [98, 165] width 80 height 162
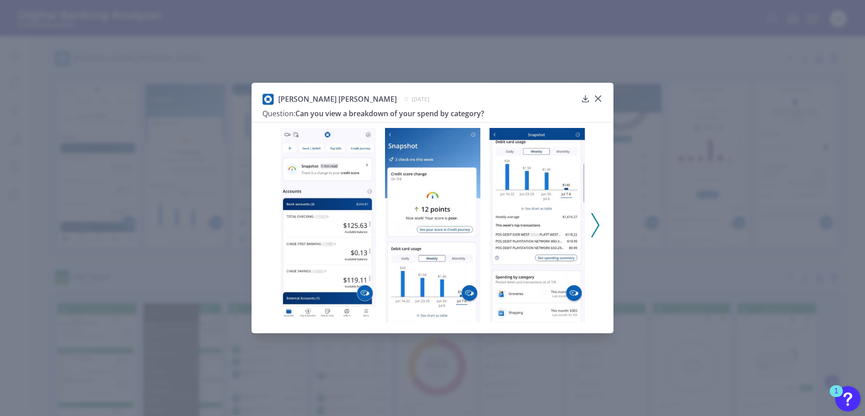
click at [596, 224] on icon at bounding box center [595, 225] width 8 height 24
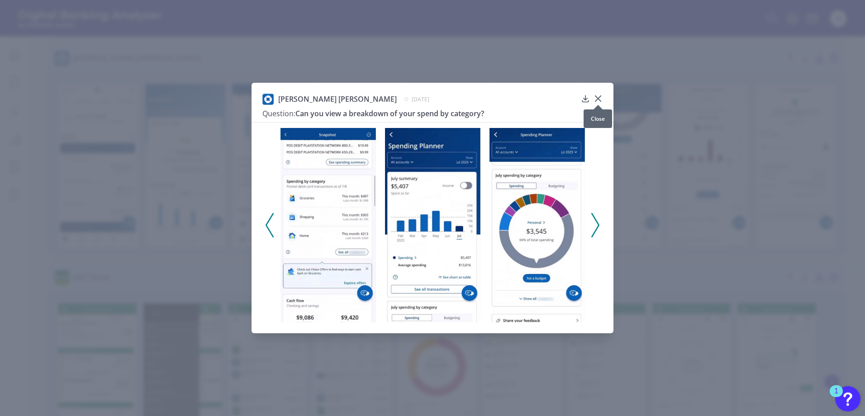
click at [600, 100] on icon at bounding box center [598, 98] width 9 height 9
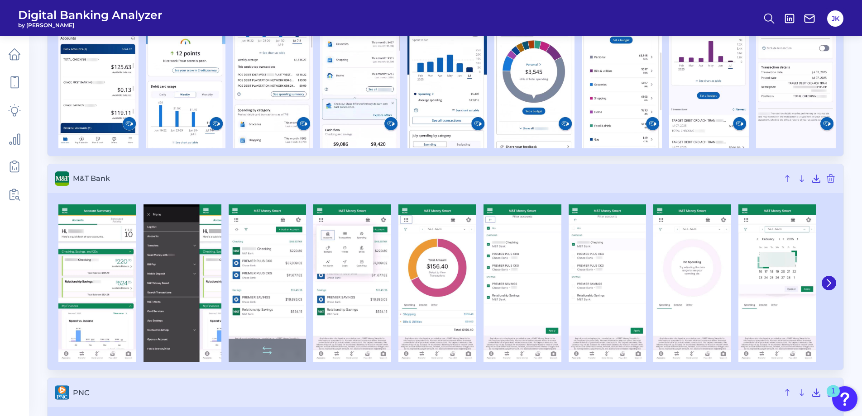
scroll to position [634, 0]
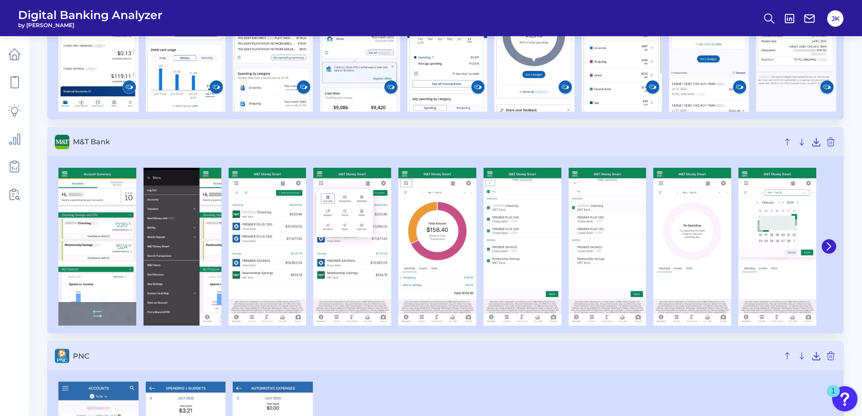
click at [98, 221] on img at bounding box center [97, 247] width 78 height 158
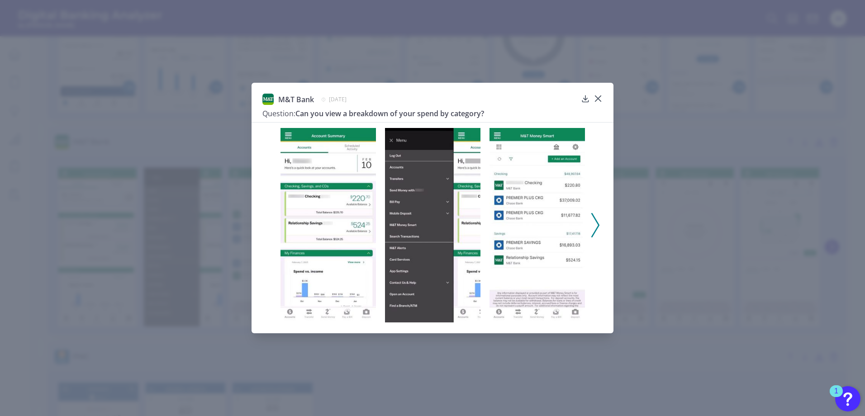
click at [598, 224] on polyline at bounding box center [595, 225] width 7 height 23
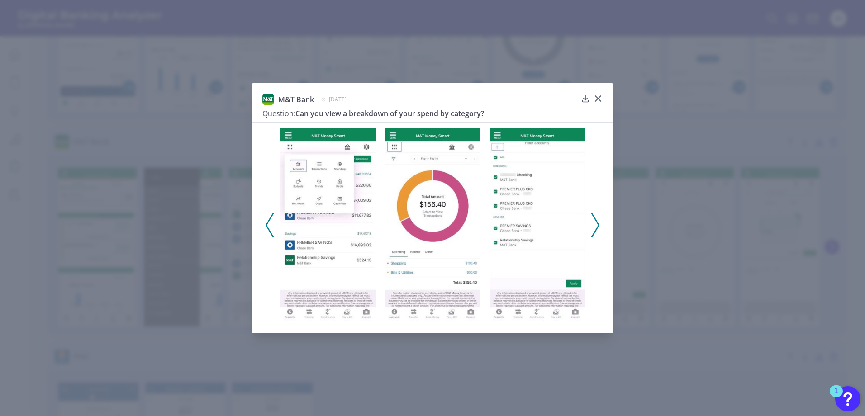
click at [270, 226] on icon at bounding box center [270, 225] width 8 height 24
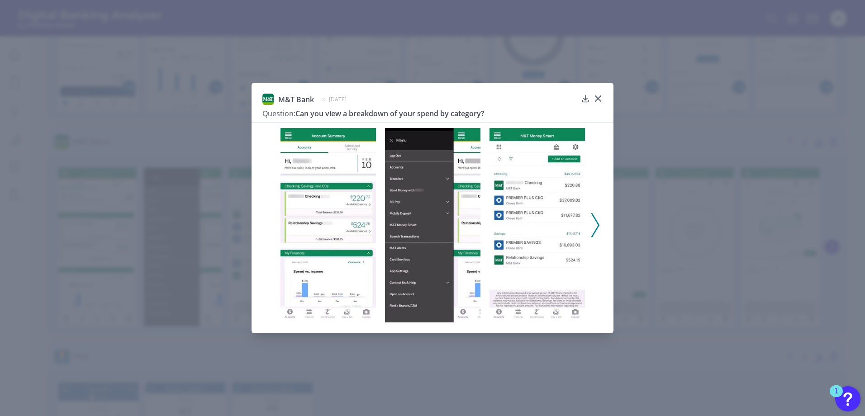
click at [350, 219] on img at bounding box center [328, 225] width 95 height 195
click at [596, 223] on icon at bounding box center [595, 225] width 8 height 24
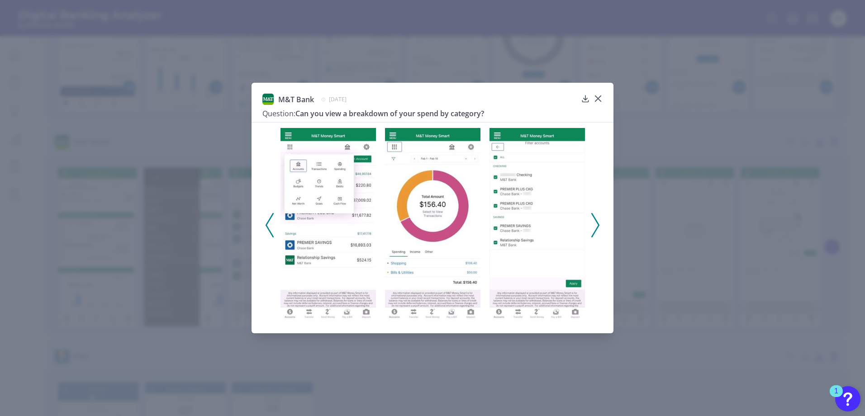
click at [594, 230] on icon at bounding box center [595, 225] width 8 height 24
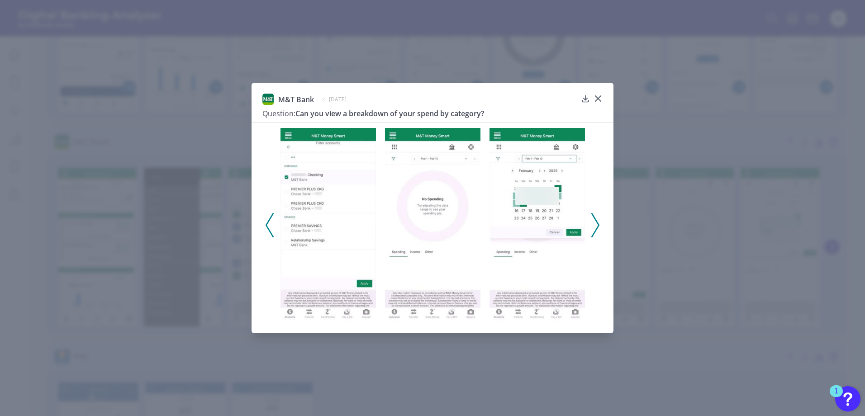
click at [594, 230] on icon at bounding box center [595, 225] width 8 height 24
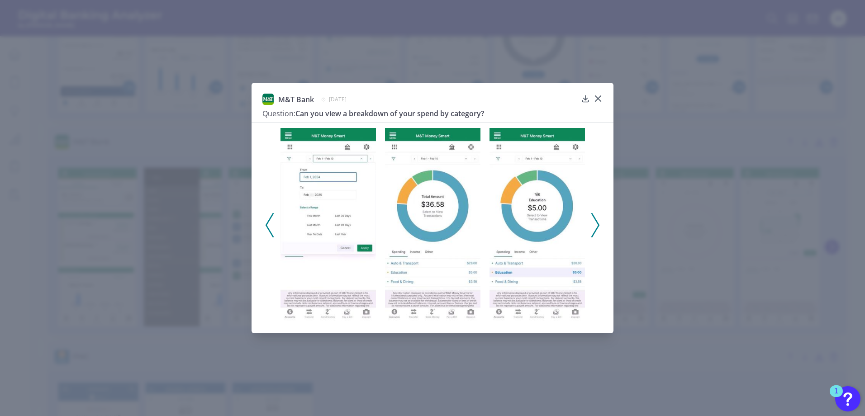
click at [594, 230] on icon at bounding box center [595, 225] width 8 height 24
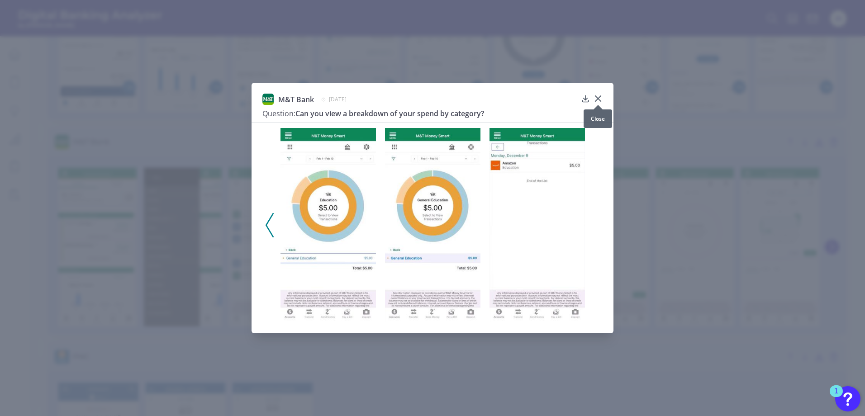
click at [600, 98] on icon at bounding box center [598, 98] width 5 height 5
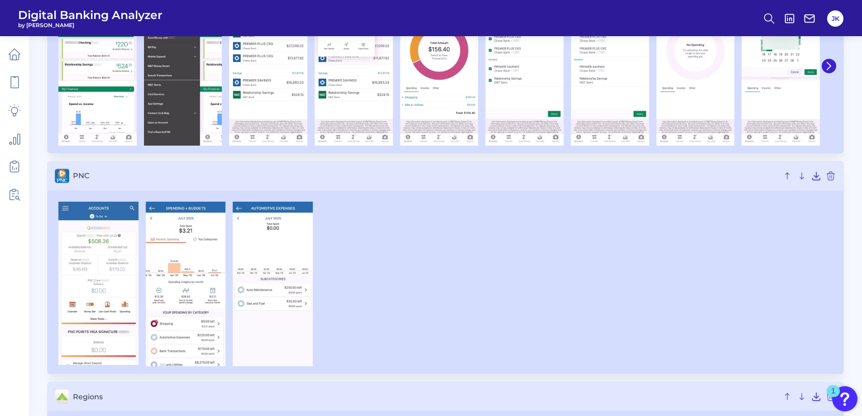
scroll to position [860, 0]
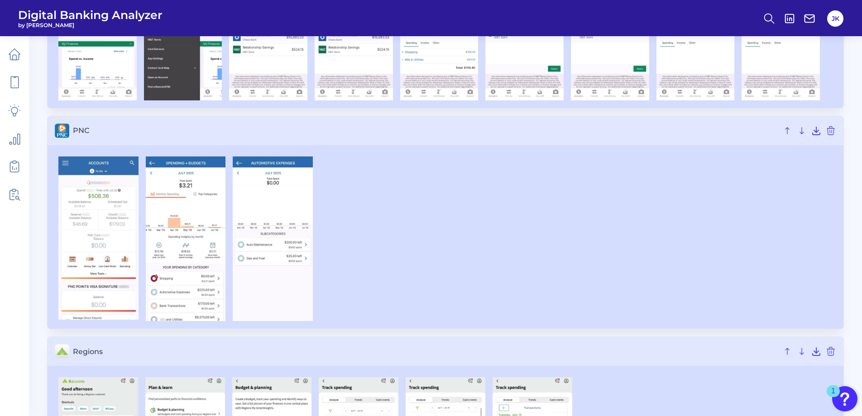
click at [419, 236] on div at bounding box center [445, 239] width 781 height 165
click at [81, 229] on img at bounding box center [98, 238] width 80 height 163
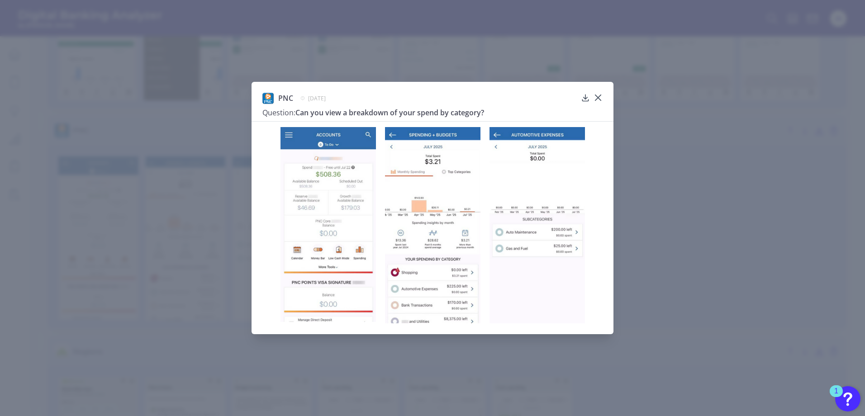
click at [538, 205] on img at bounding box center [537, 225] width 95 height 197
click at [598, 98] on icon at bounding box center [598, 97] width 5 height 5
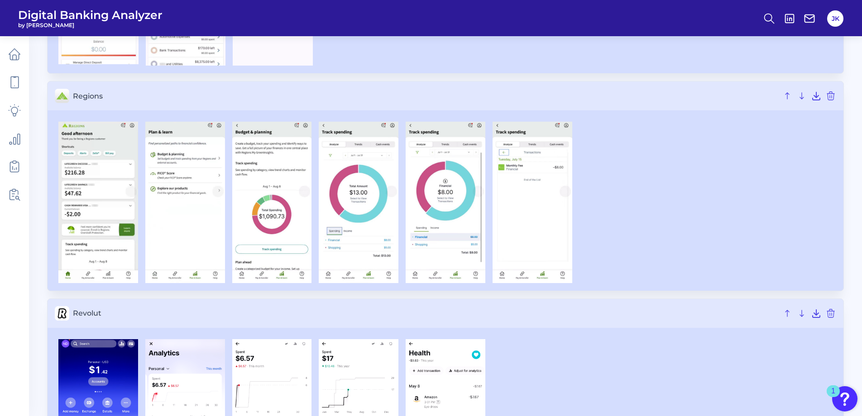
scroll to position [1131, 0]
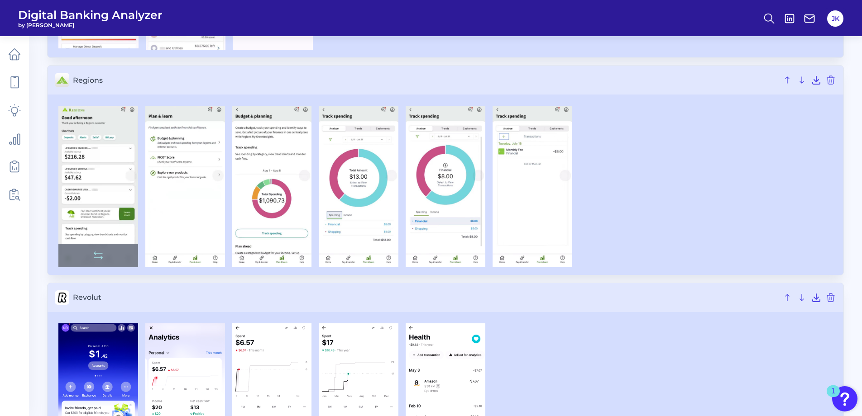
click at [87, 164] on img at bounding box center [98, 187] width 80 height 162
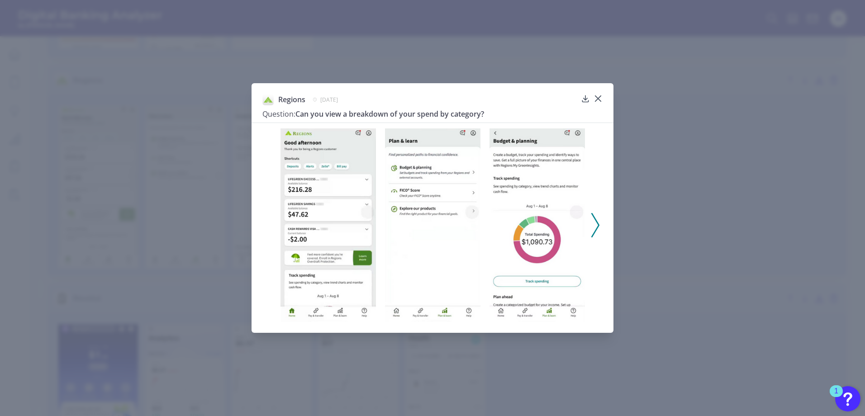
click at [595, 226] on icon at bounding box center [595, 225] width 8 height 24
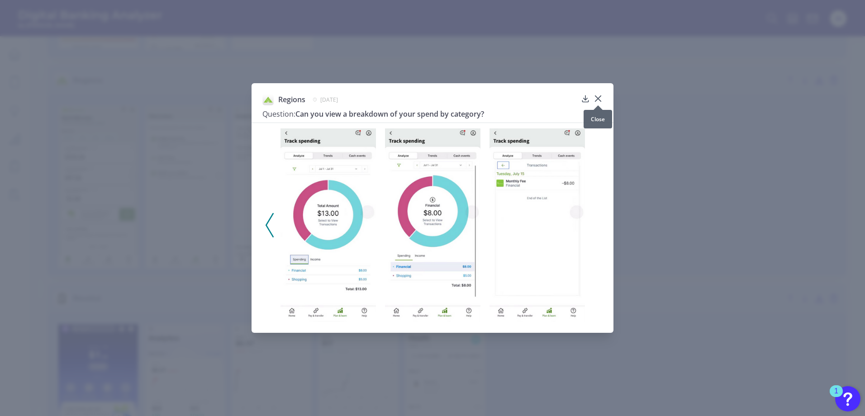
click at [602, 98] on icon at bounding box center [598, 98] width 9 height 9
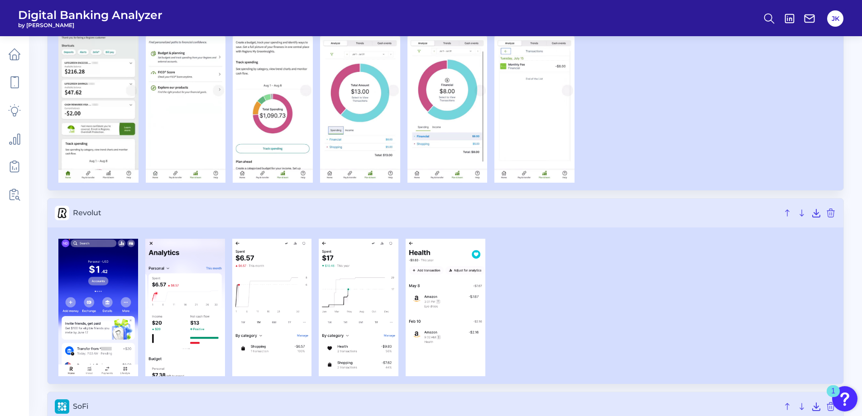
scroll to position [1312, 0]
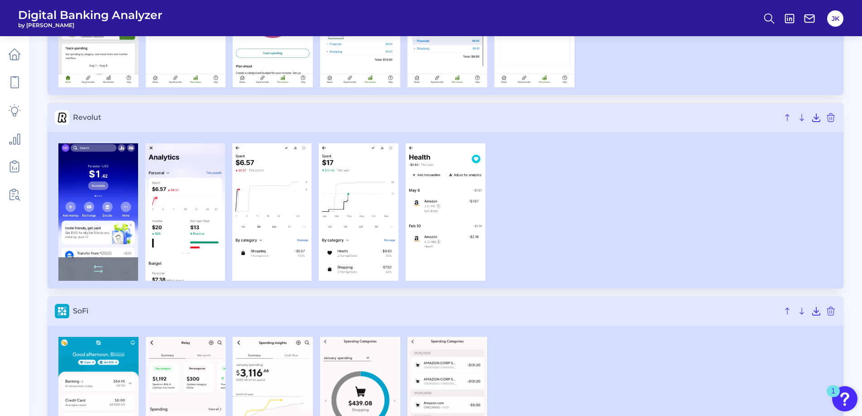
click at [111, 226] on img at bounding box center [98, 212] width 80 height 138
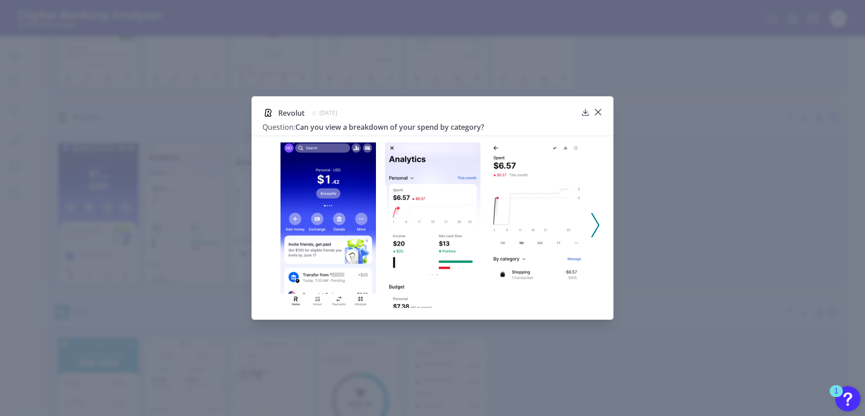
click at [596, 228] on icon at bounding box center [595, 225] width 8 height 24
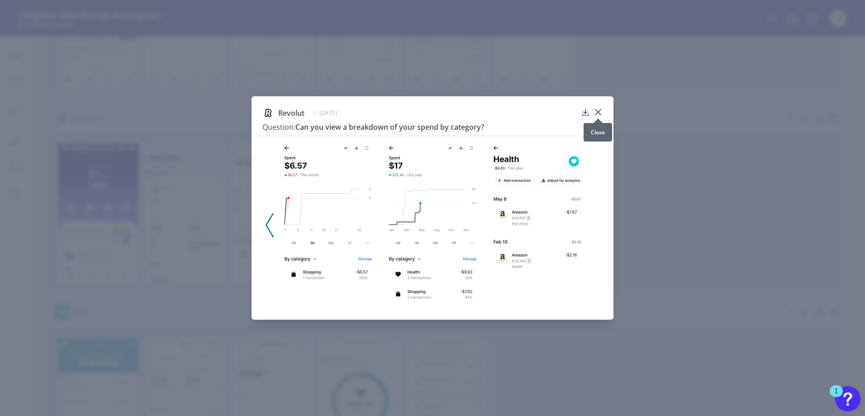
click at [595, 114] on icon at bounding box center [598, 112] width 9 height 9
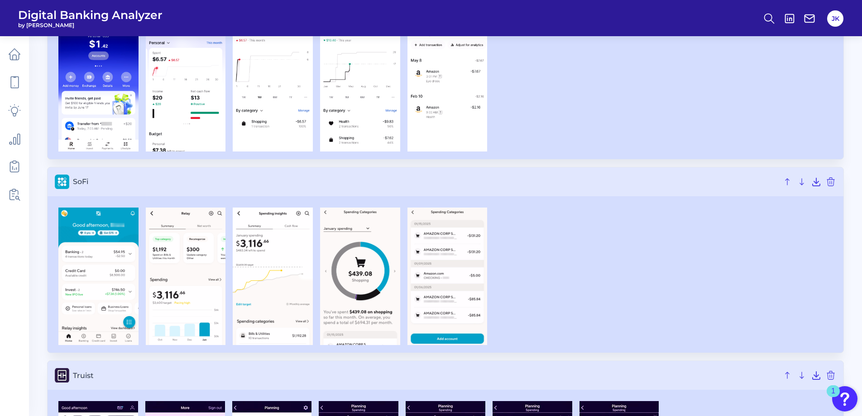
scroll to position [1448, 0]
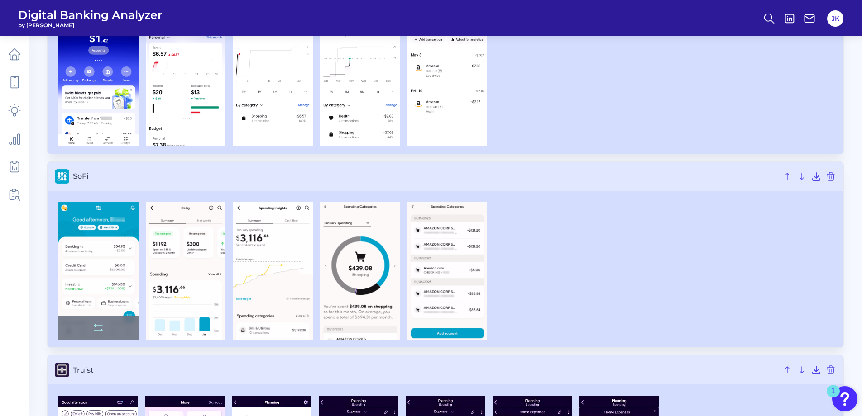
click at [85, 280] on img at bounding box center [98, 271] width 80 height 138
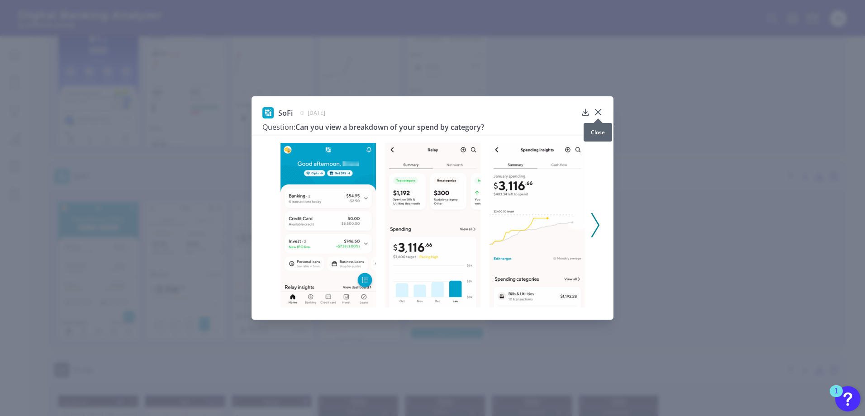
click at [597, 114] on div at bounding box center [598, 118] width 9 height 9
click at [596, 110] on icon at bounding box center [598, 112] width 9 height 9
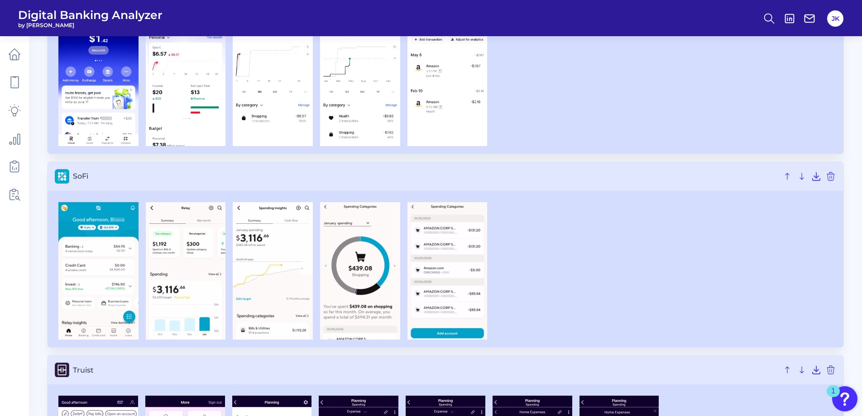
click at [592, 276] on div at bounding box center [445, 271] width 781 height 138
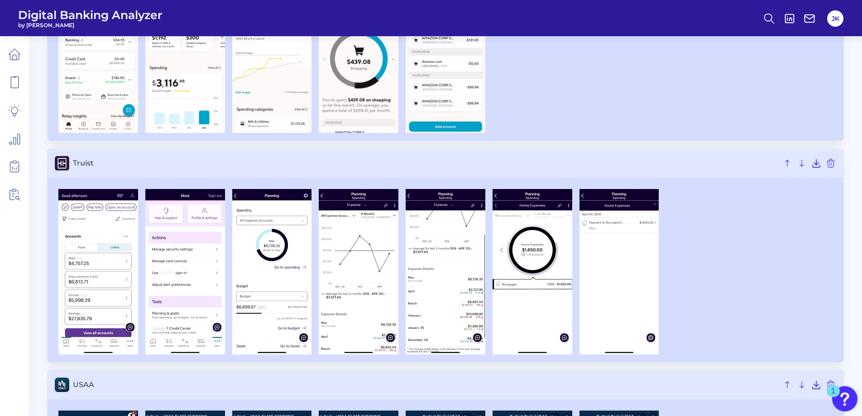
scroll to position [1674, 0]
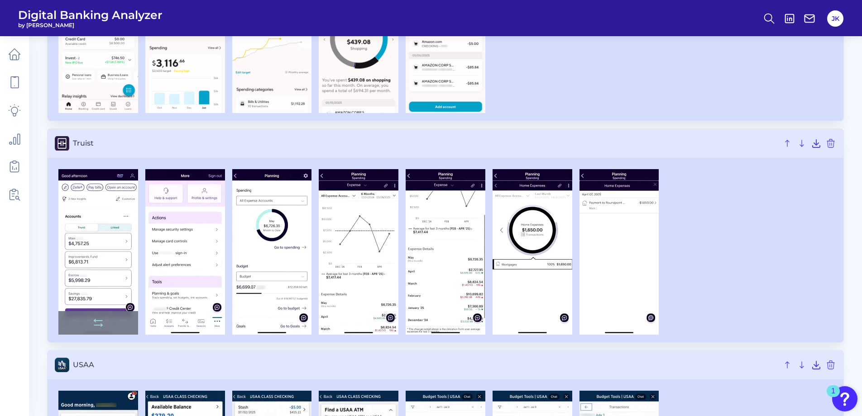
click at [95, 233] on img at bounding box center [98, 252] width 80 height 166
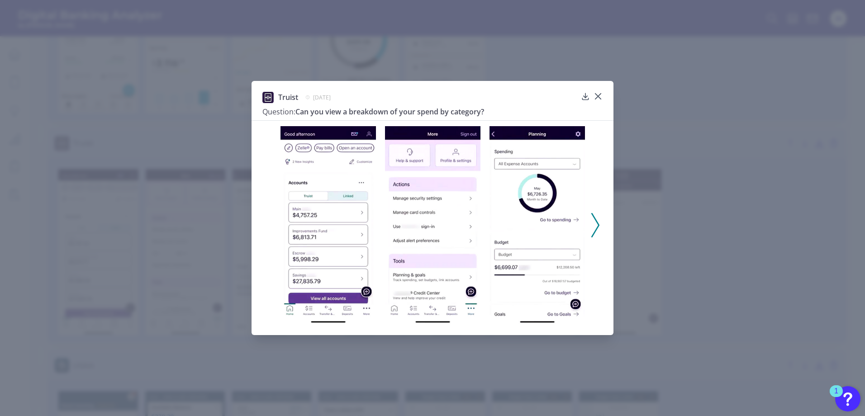
click at [598, 230] on icon at bounding box center [595, 225] width 8 height 24
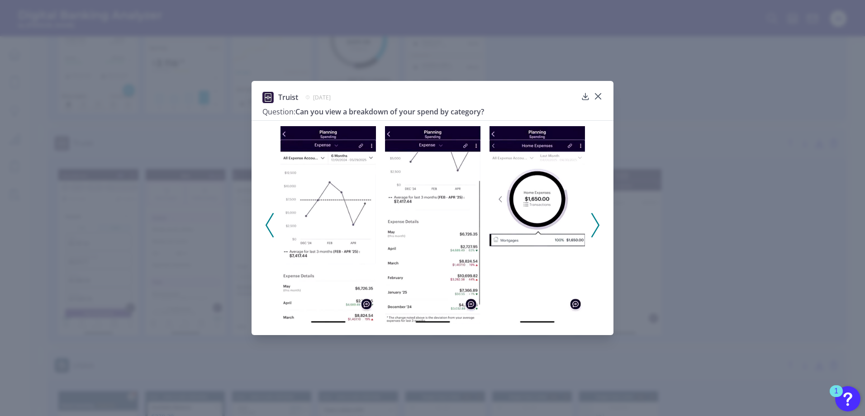
click at [595, 233] on polyline at bounding box center [595, 225] width 7 height 23
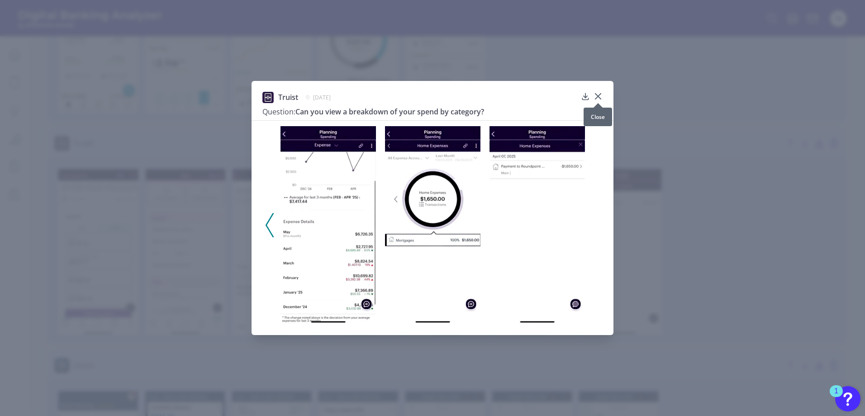
drag, startPoint x: 600, startPoint y: 95, endPoint x: 595, endPoint y: 109, distance: 14.7
click at [600, 95] on icon at bounding box center [598, 96] width 9 height 9
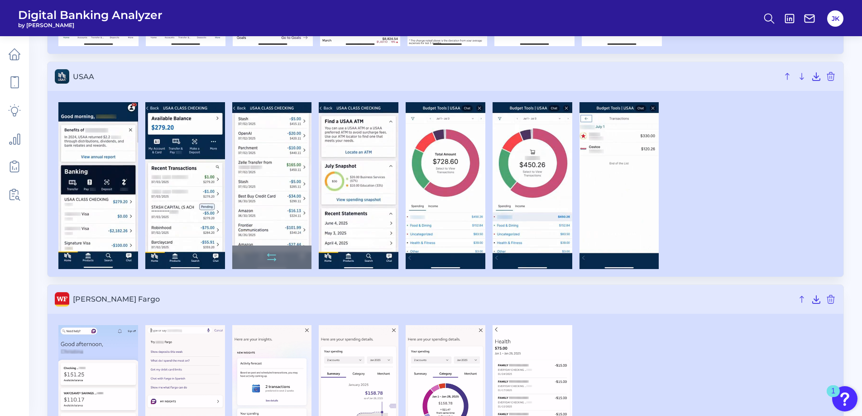
scroll to position [1946, 0]
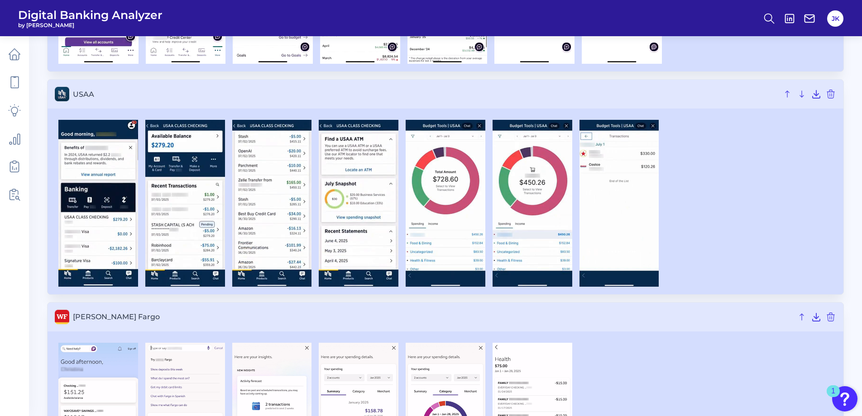
click at [185, 314] on span "[PERSON_NAME] Fargo" at bounding box center [432, 317] width 719 height 9
drag, startPoint x: 98, startPoint y: 229, endPoint x: 97, endPoint y: 172, distance: 57.5
click at [97, 172] on img at bounding box center [98, 203] width 80 height 167
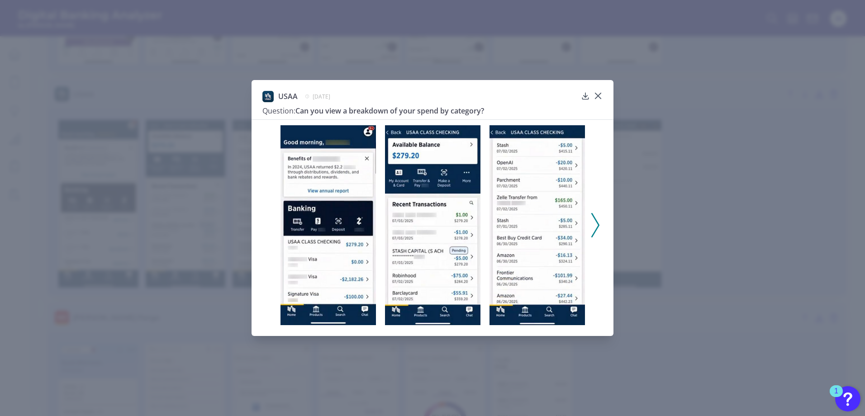
click at [409, 237] on img at bounding box center [432, 225] width 95 height 200
click at [597, 229] on polyline at bounding box center [595, 225] width 7 height 23
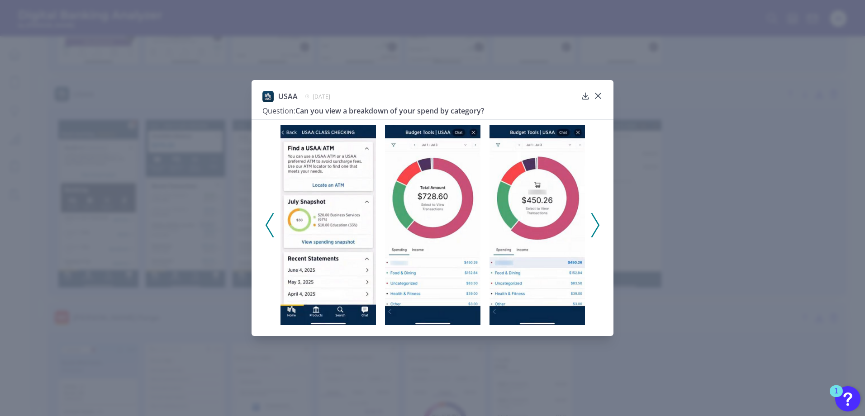
click at [270, 227] on icon at bounding box center [270, 225] width 8 height 24
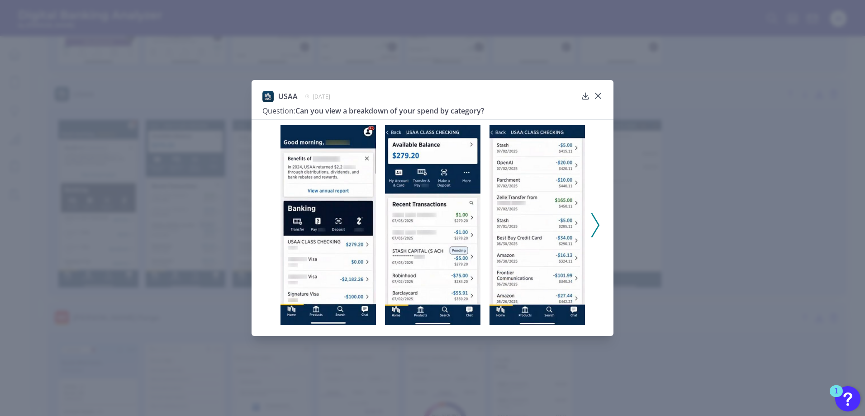
click at [595, 233] on polyline at bounding box center [595, 225] width 7 height 23
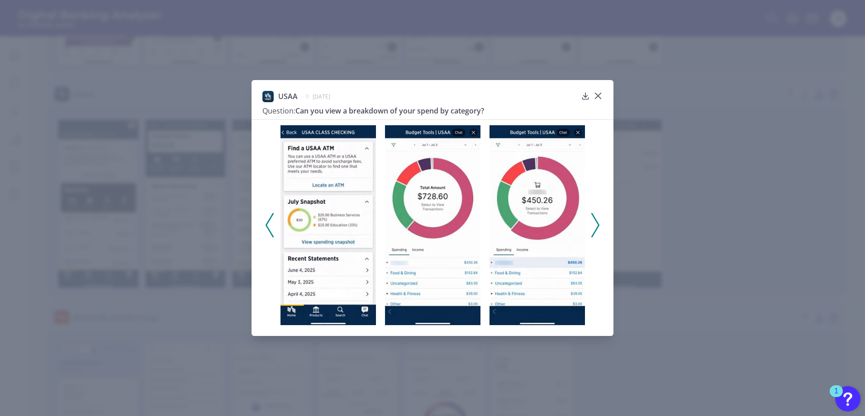
click at [595, 229] on icon at bounding box center [595, 225] width 8 height 24
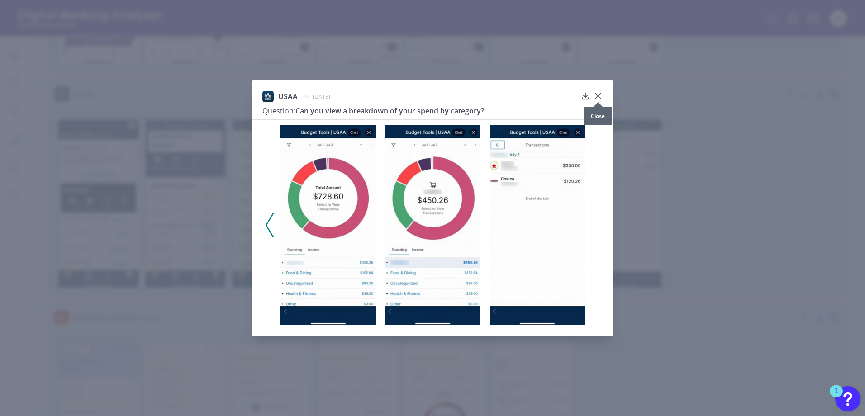
click at [598, 96] on icon at bounding box center [598, 95] width 5 height 5
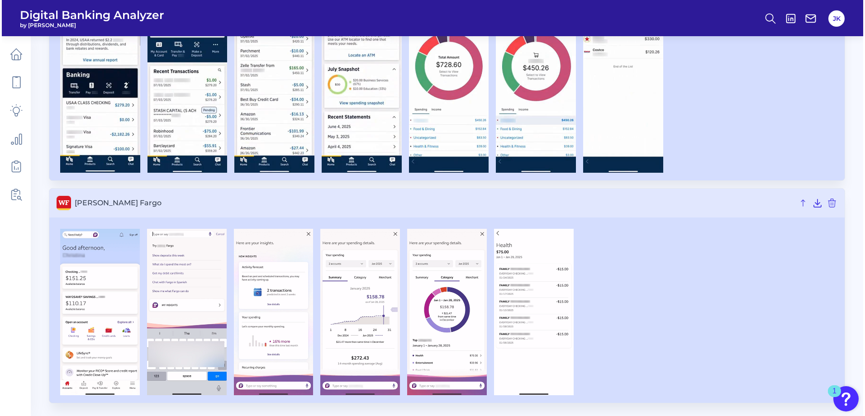
scroll to position [2062, 0]
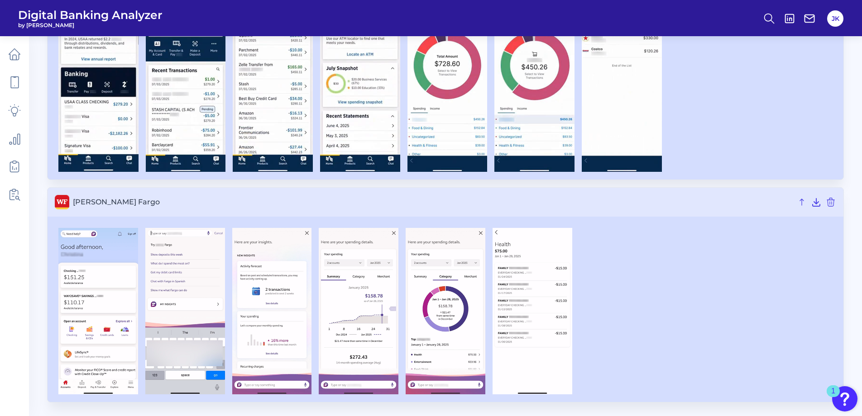
drag, startPoint x: 663, startPoint y: 308, endPoint x: 611, endPoint y: 319, distance: 53.3
click at [663, 308] on div at bounding box center [445, 311] width 781 height 167
drag, startPoint x: 88, startPoint y: 291, endPoint x: 86, endPoint y: 351, distance: 59.3
click at [86, 351] on img at bounding box center [98, 311] width 80 height 167
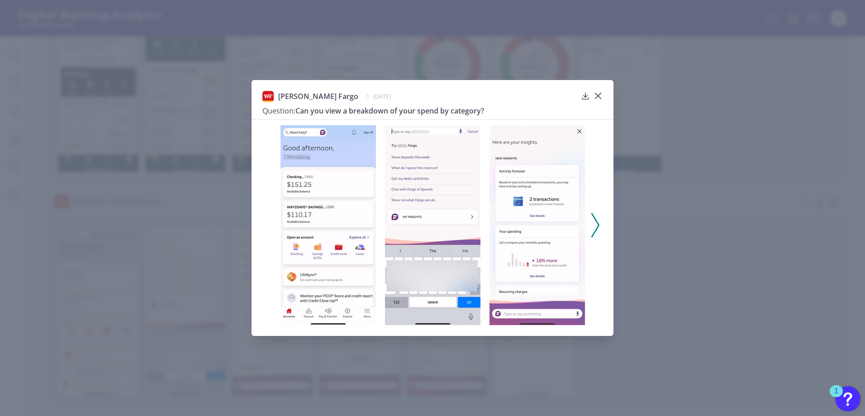
click at [430, 198] on img at bounding box center [432, 225] width 95 height 200
click at [543, 219] on img at bounding box center [537, 225] width 95 height 200
click at [593, 233] on icon at bounding box center [595, 225] width 8 height 24
